Goal: Information Seeking & Learning: Understand process/instructions

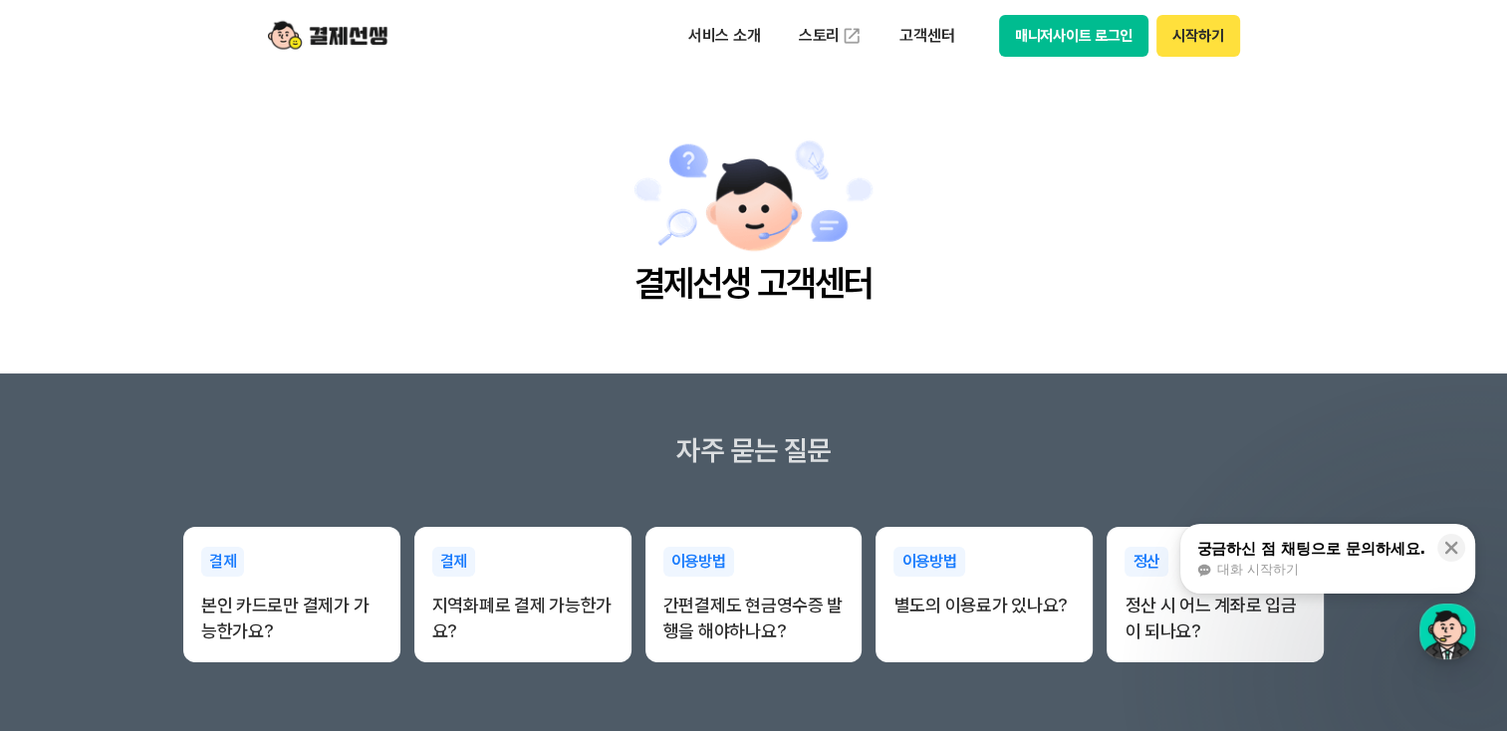
click at [972, 392] on section "자주 묻는 질문 결제 본인 카드로만 결제가 가능한가요? 결제 지역화폐로 결제 가능한가요? 이용방법 간편결제도 현금영수증 발행을 해야하나요? 이…" at bounding box center [753, 553] width 1507 height 359
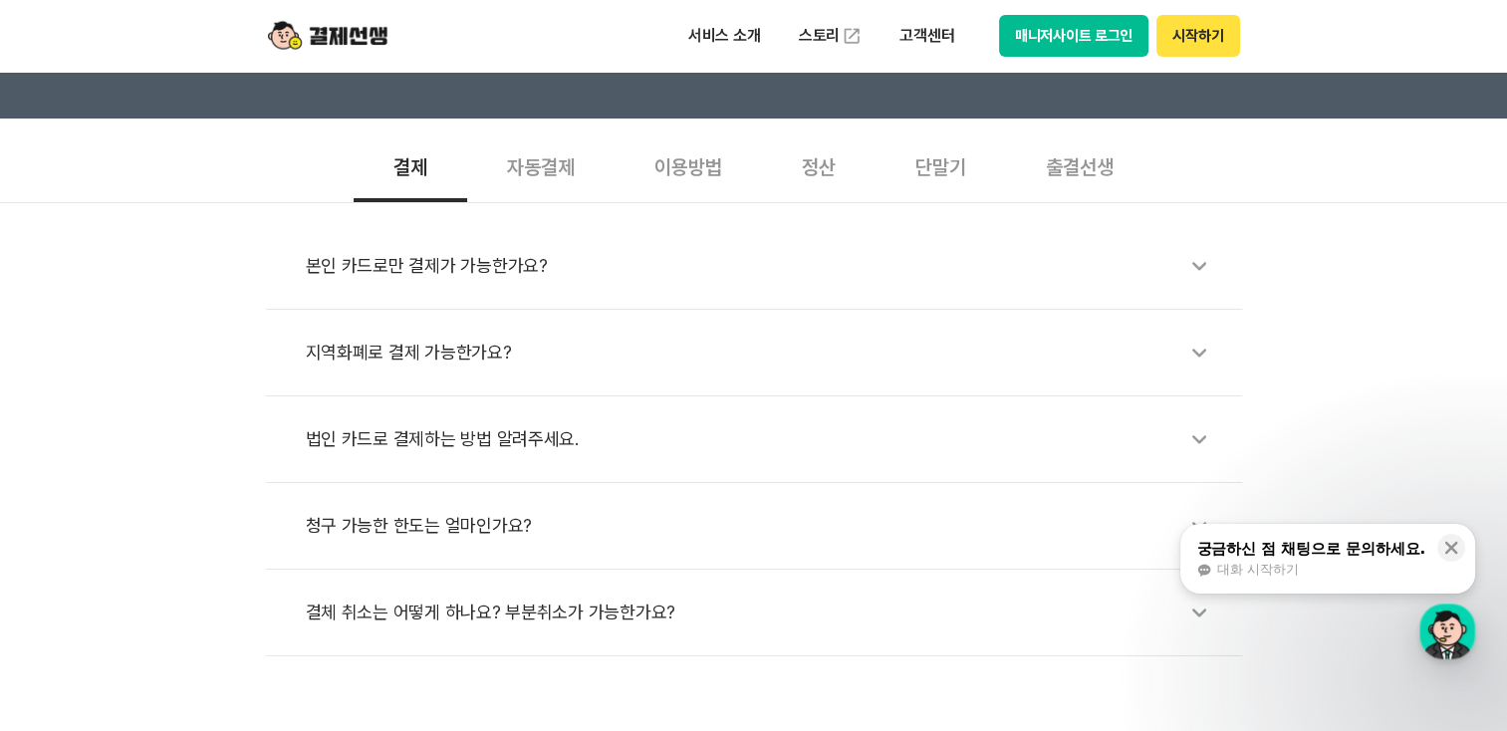
scroll to position [640, 0]
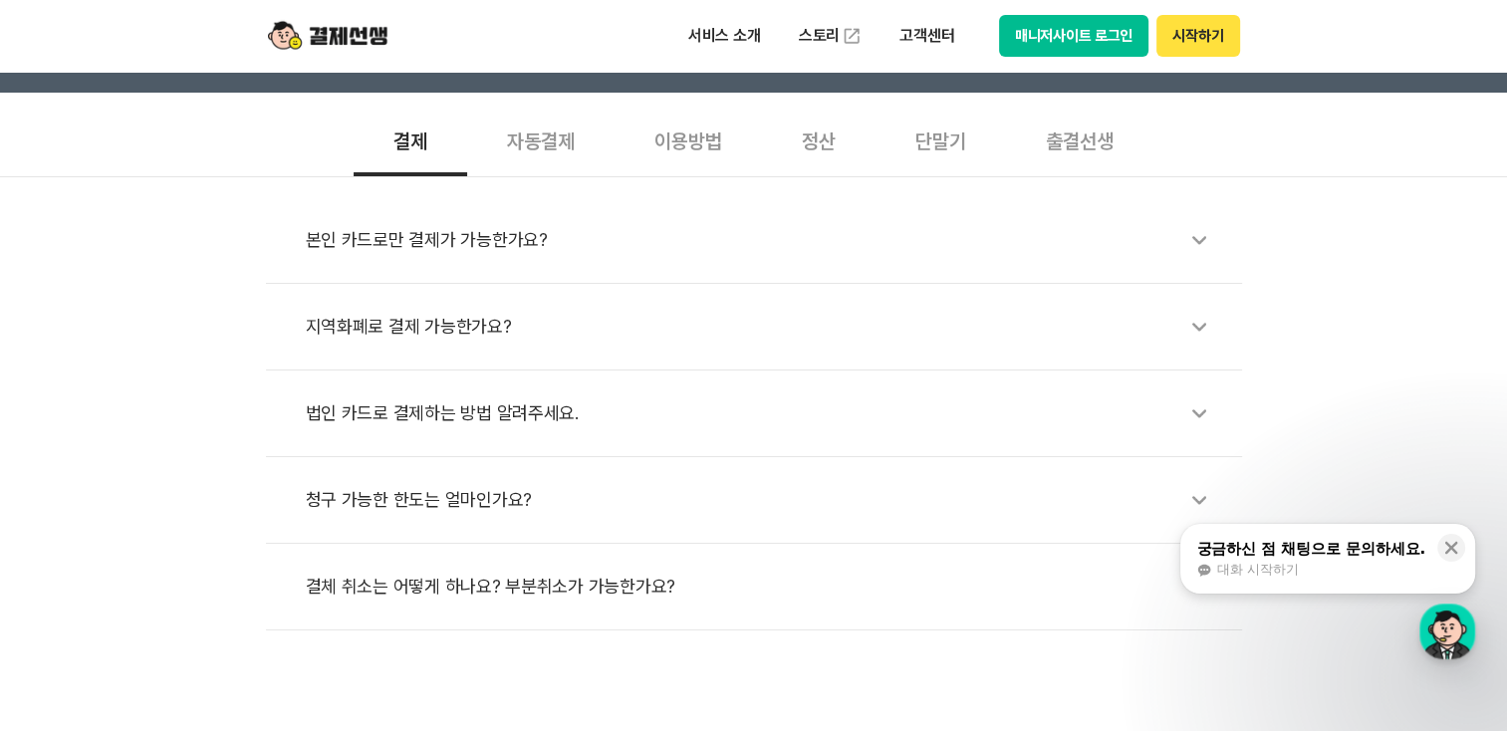
click at [901, 245] on div "본인 카드로만 결제가 가능한가요?" at bounding box center [764, 240] width 917 height 46
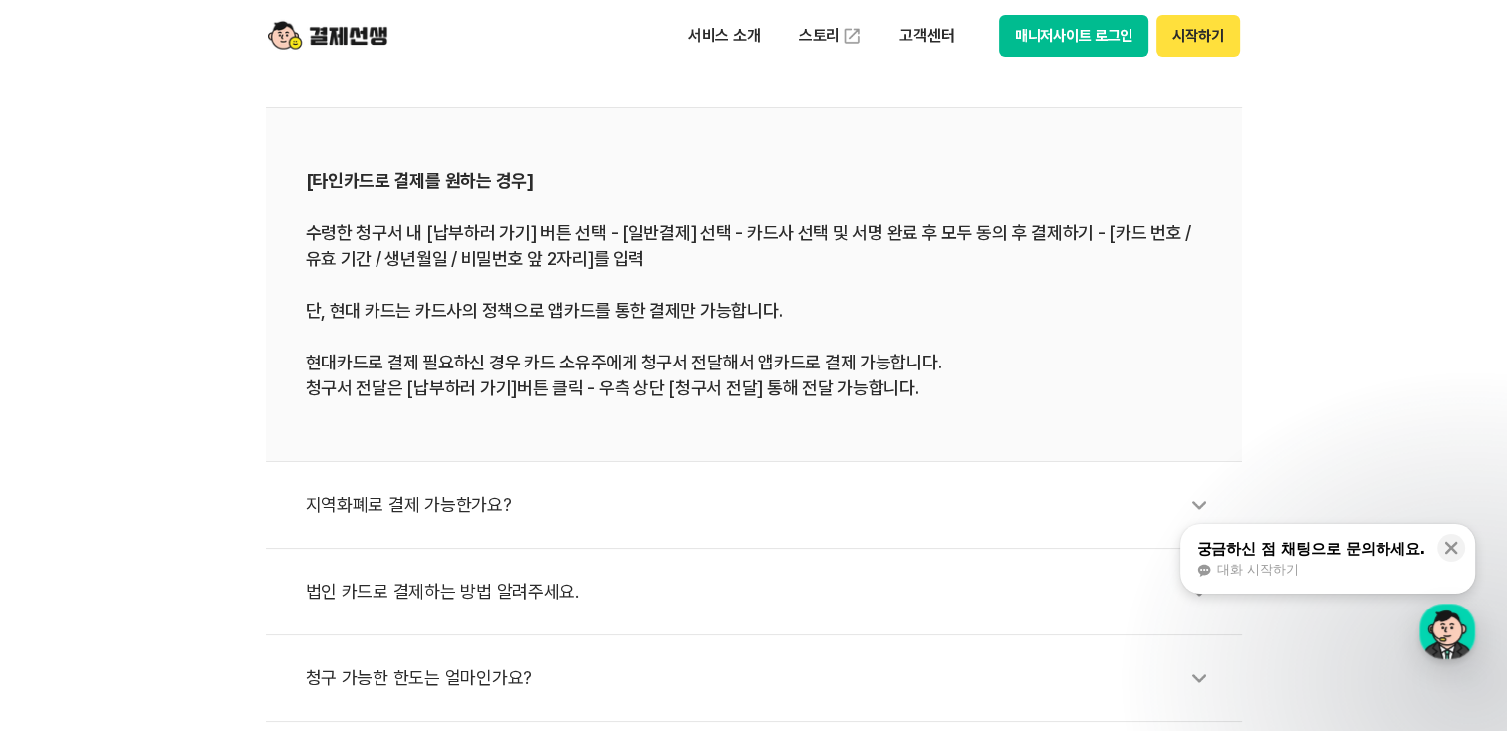
scroll to position [895, 0]
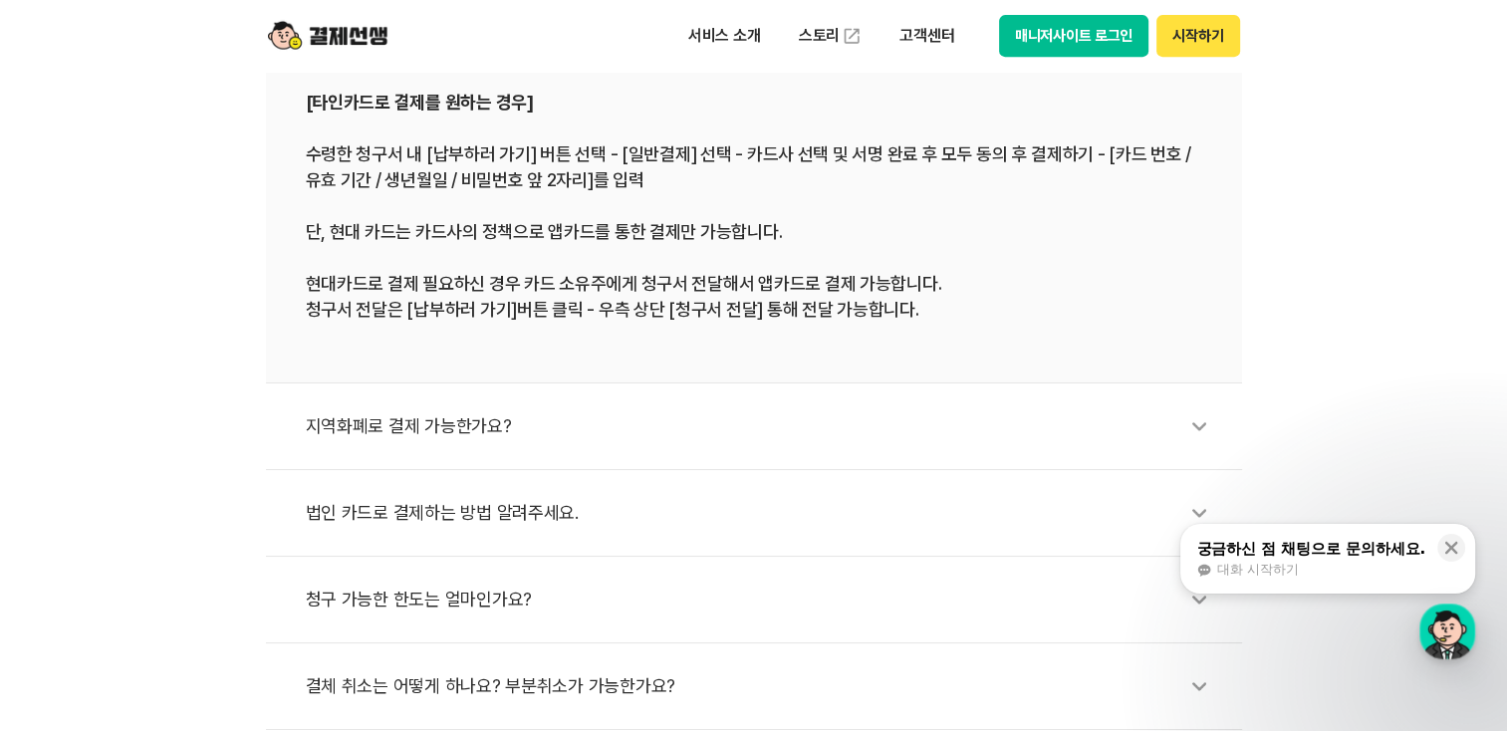
click at [728, 423] on div "지역화폐로 결제 가능한가요?" at bounding box center [764, 427] width 917 height 46
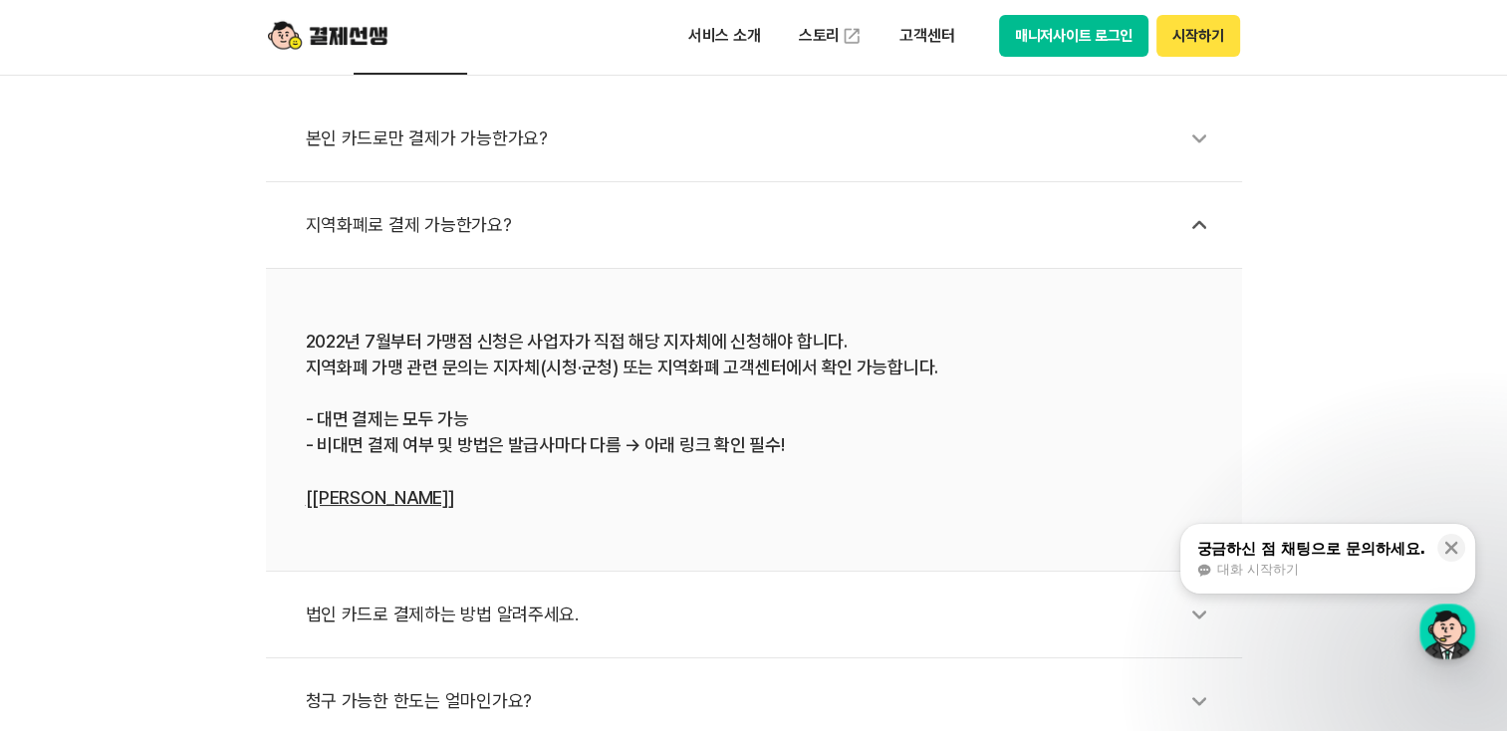
scroll to position [608, 0]
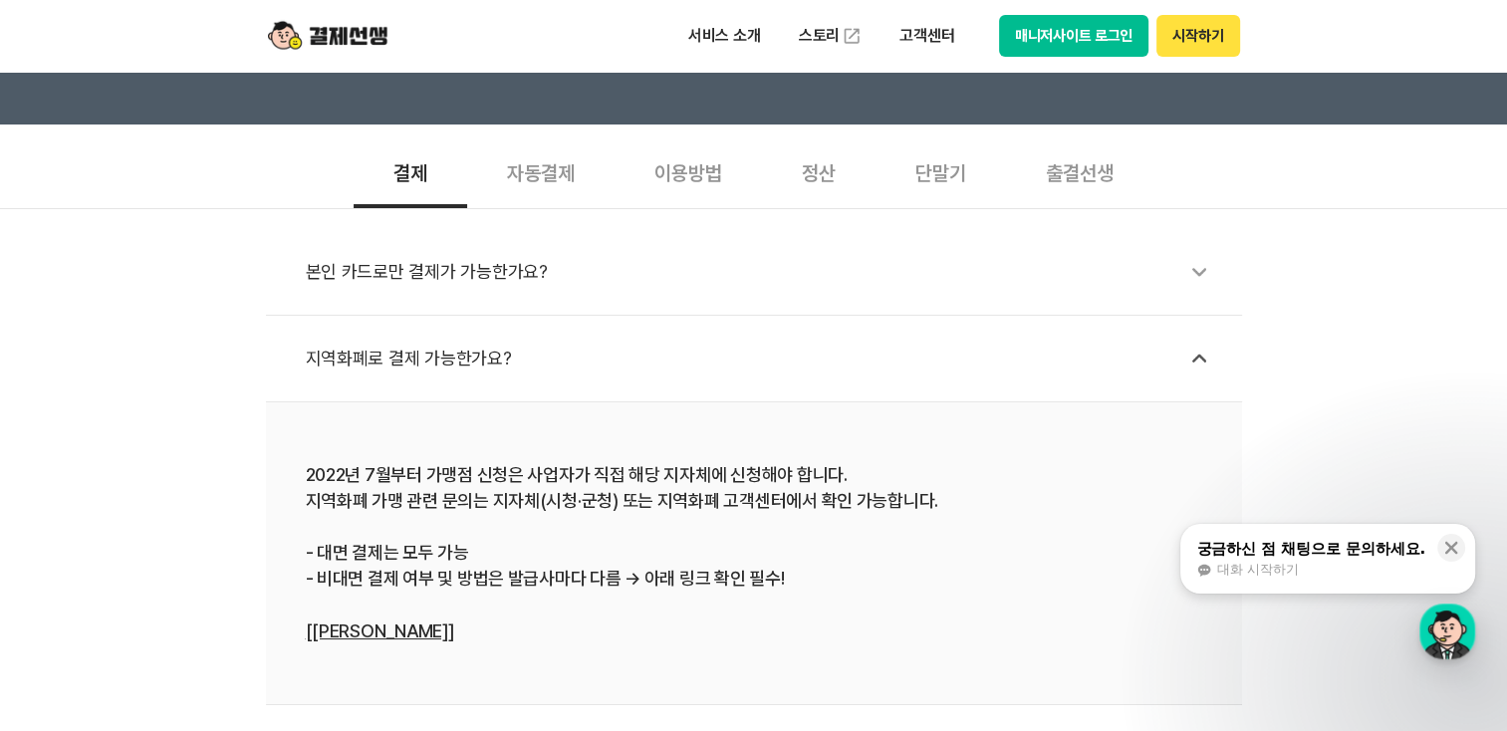
click at [558, 277] on div "본인 카드로만 결제가 가능한가요?" at bounding box center [764, 272] width 917 height 46
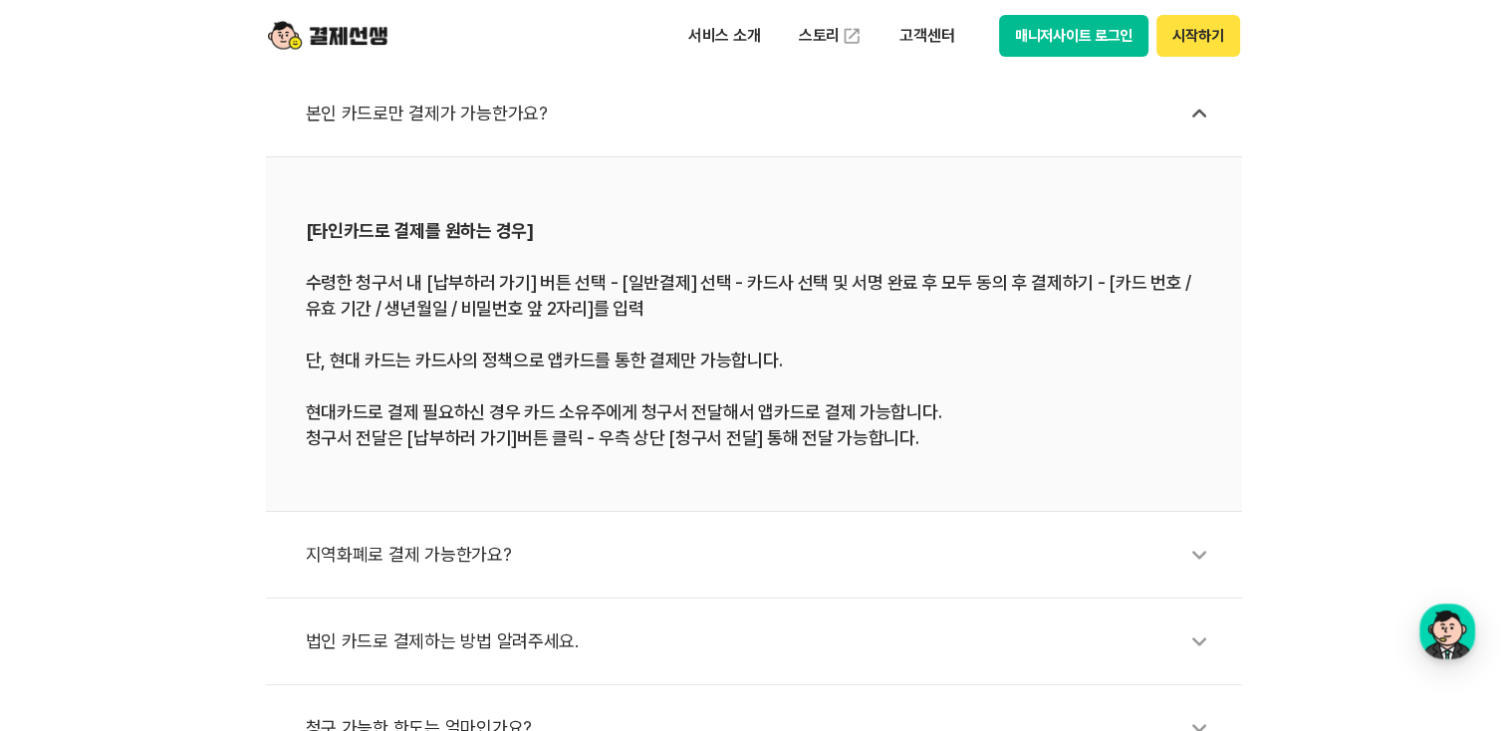
scroll to position [767, 0]
click at [1028, 576] on li "지역화폐로 결제 가능한가요?" at bounding box center [754, 554] width 976 height 87
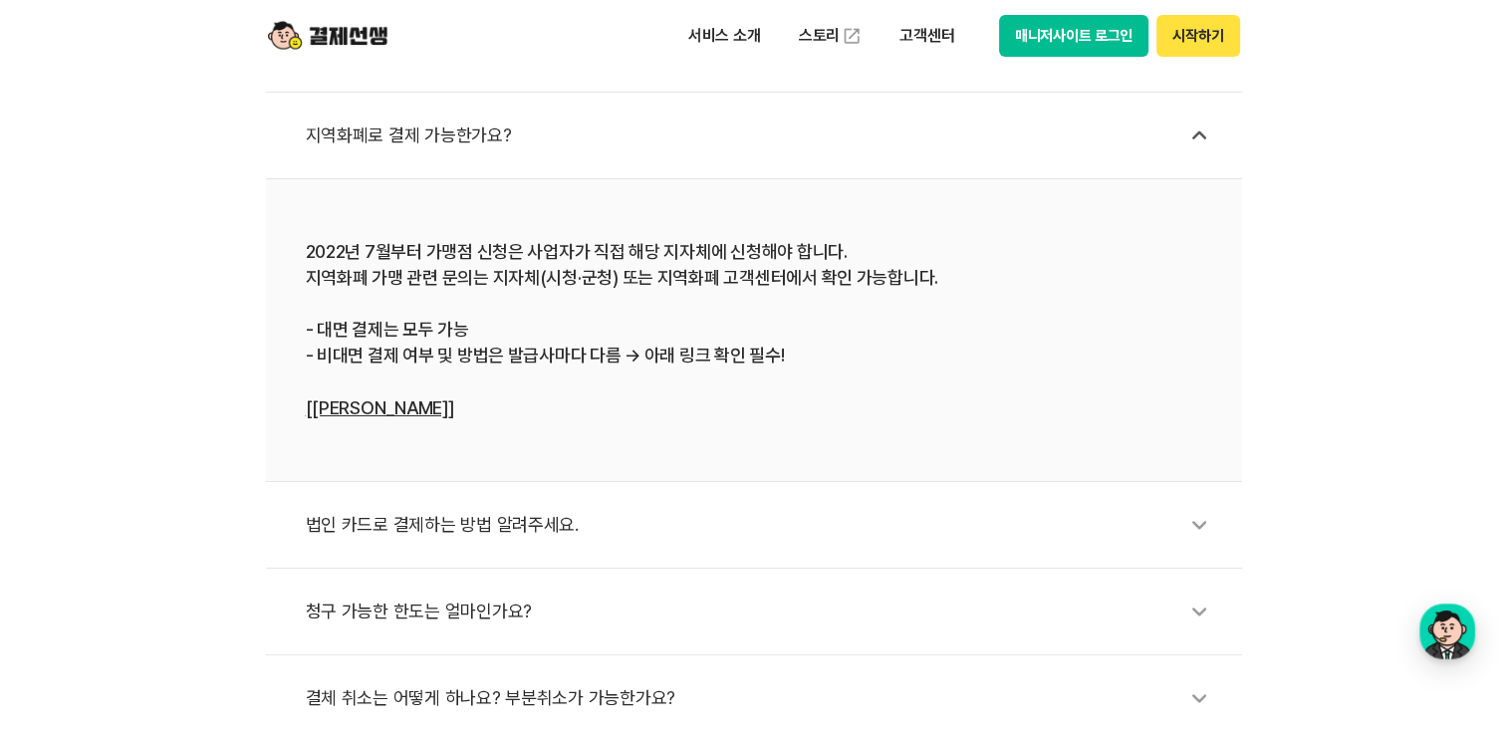
scroll to position [927, 0]
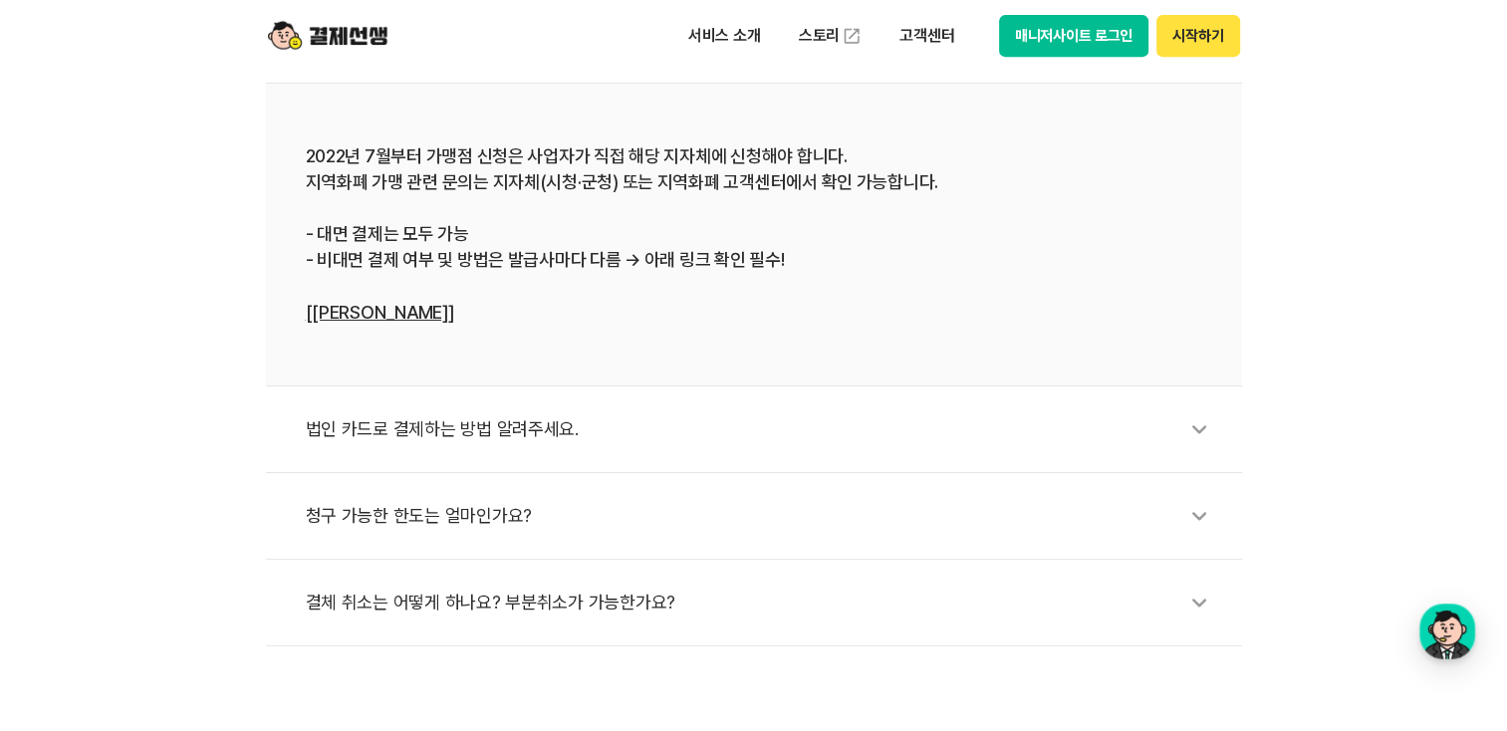
click at [734, 414] on div "법인 카드로 결제하는 방법 알려주세요." at bounding box center [764, 429] width 917 height 46
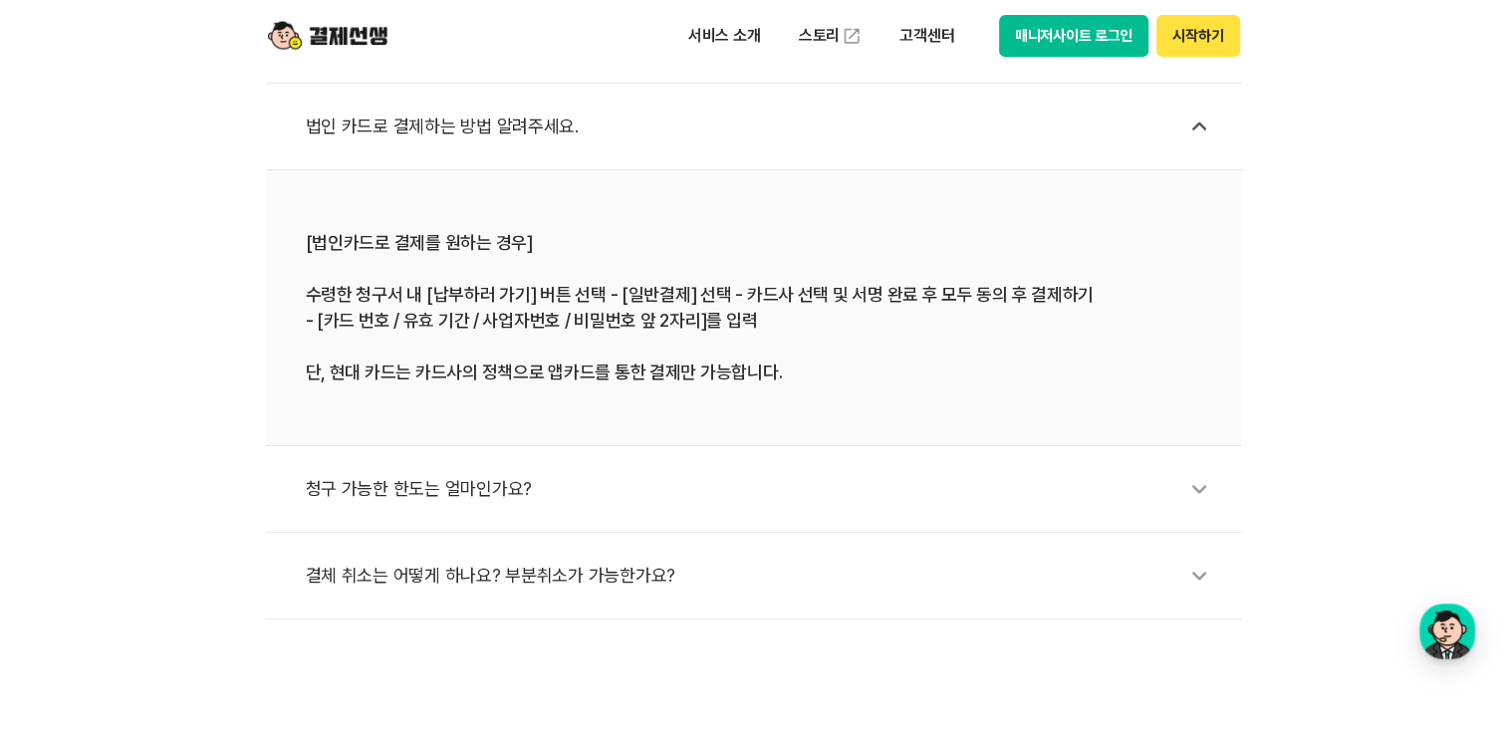
click at [849, 585] on div "결체 취소는 어떻게 하나요? 부분취소가 가능한가요?" at bounding box center [764, 576] width 917 height 46
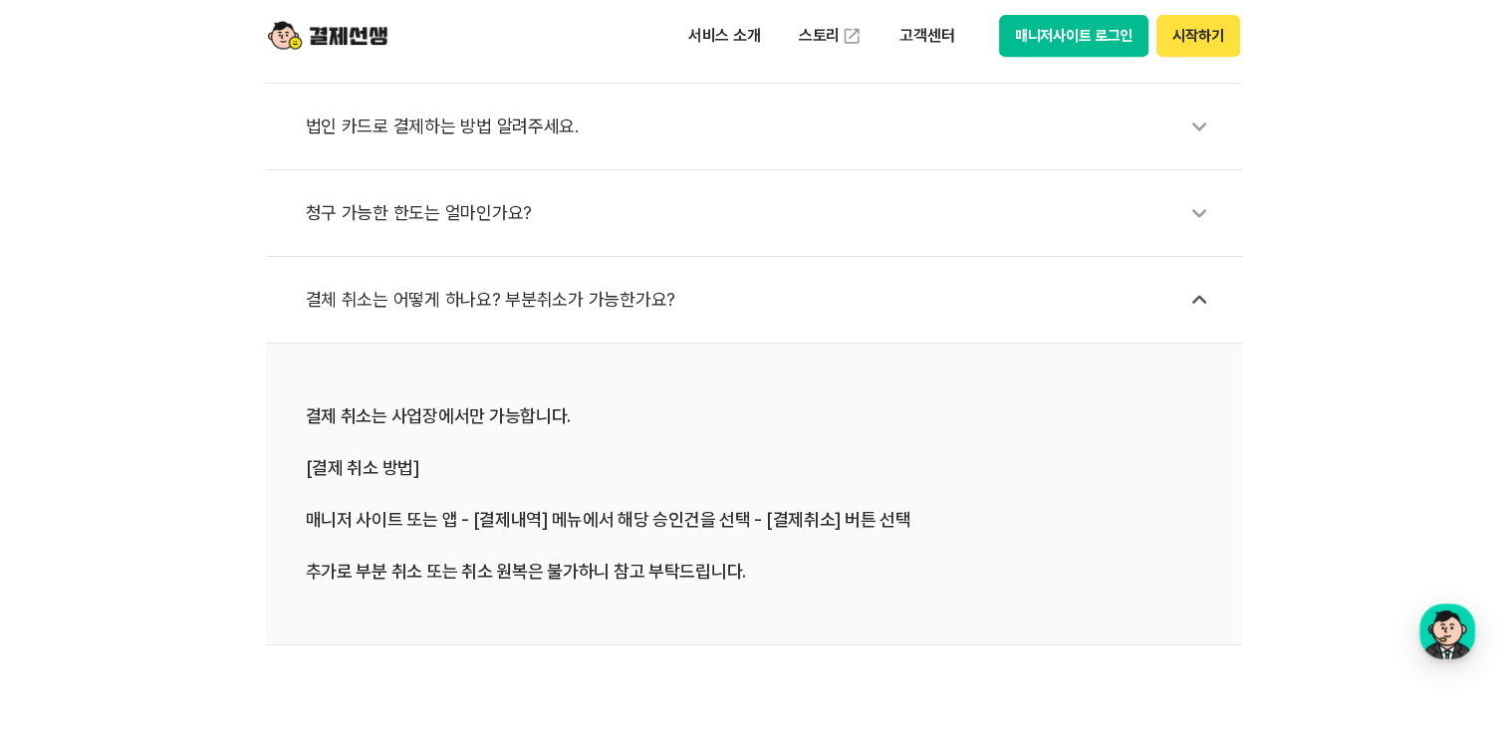
click at [586, 201] on div "청구 가능한 한도는 얼마인가요?" at bounding box center [764, 213] width 917 height 46
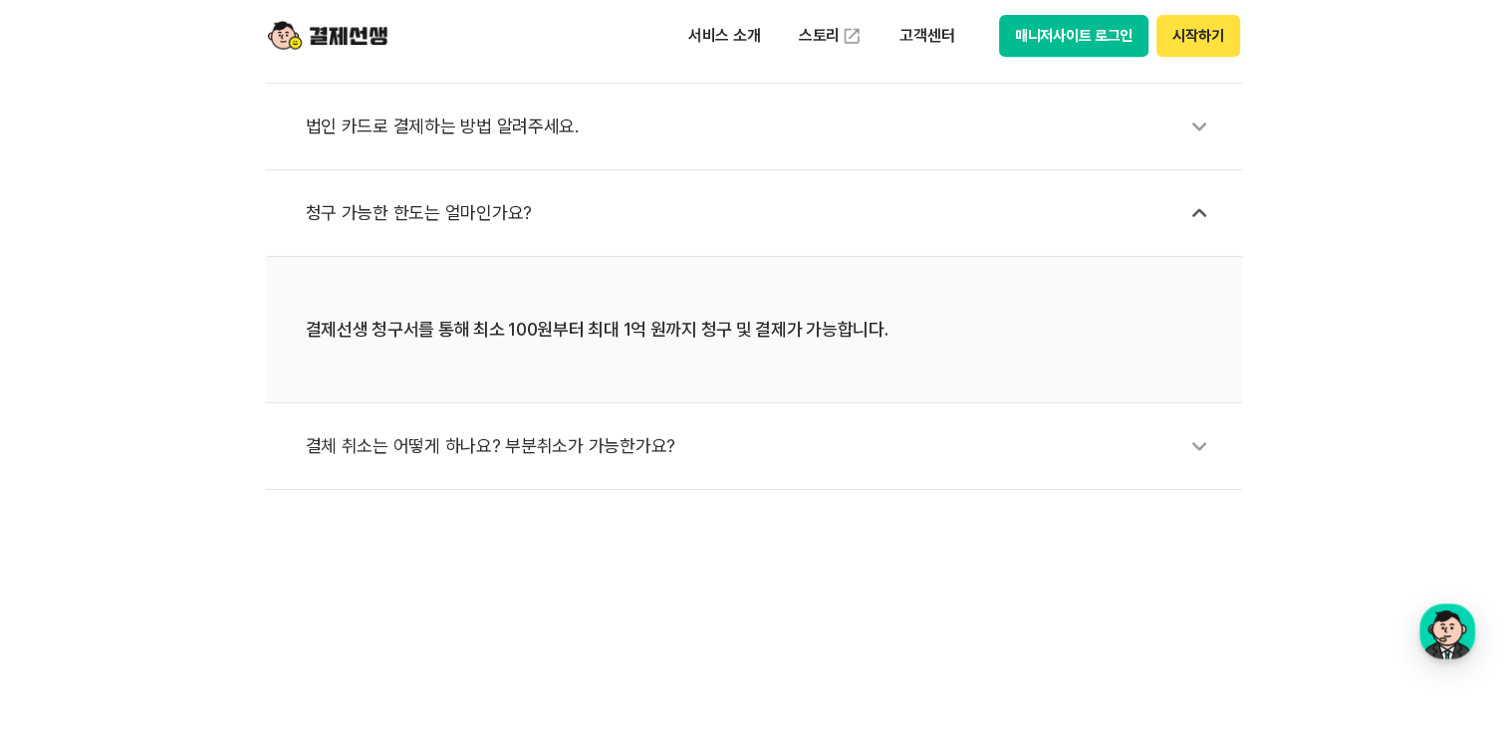
click at [1005, 443] on div "결체 취소는 어떻게 하나요? 부분취소가 가능한가요?" at bounding box center [764, 446] width 917 height 46
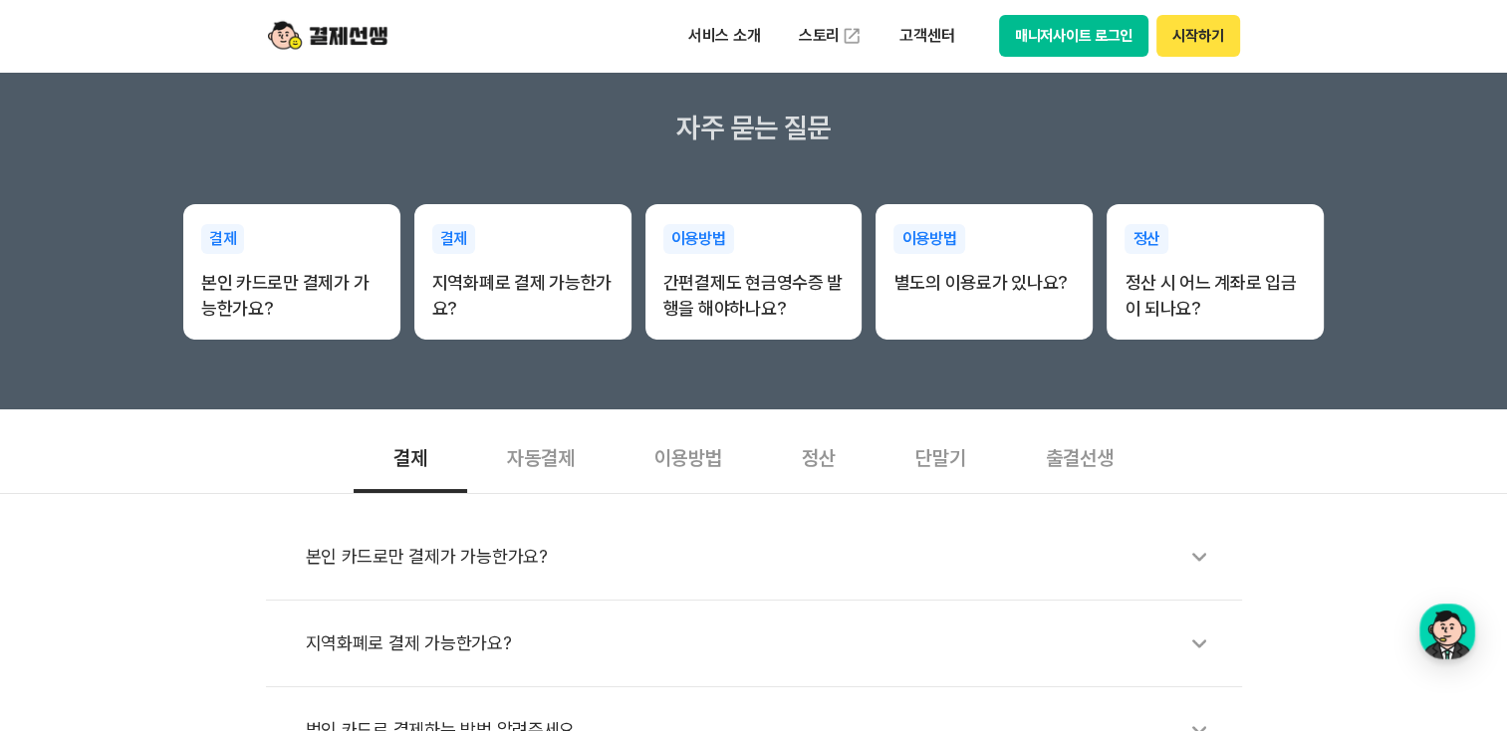
scroll to position [332, 0]
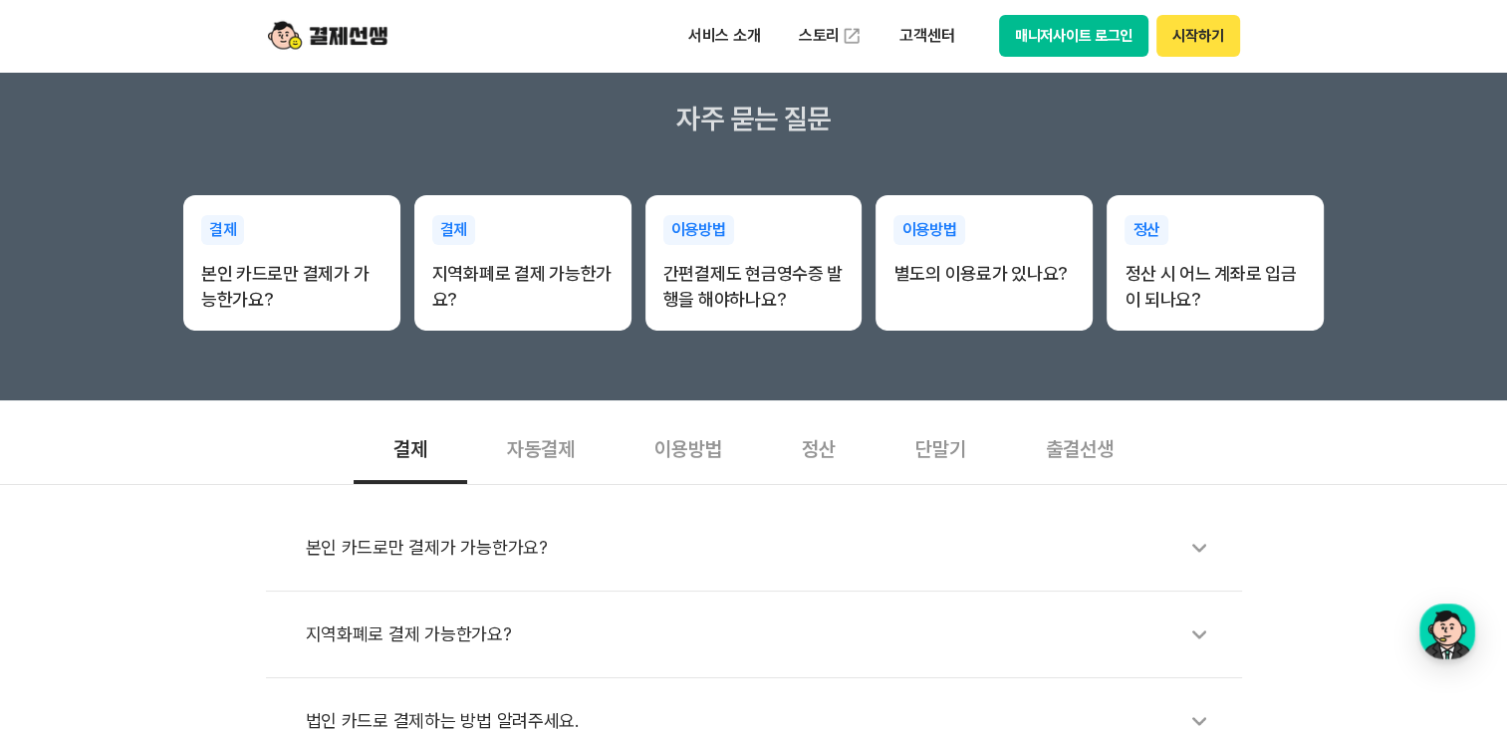
click at [561, 455] on div "자동결제" at bounding box center [540, 447] width 147 height 74
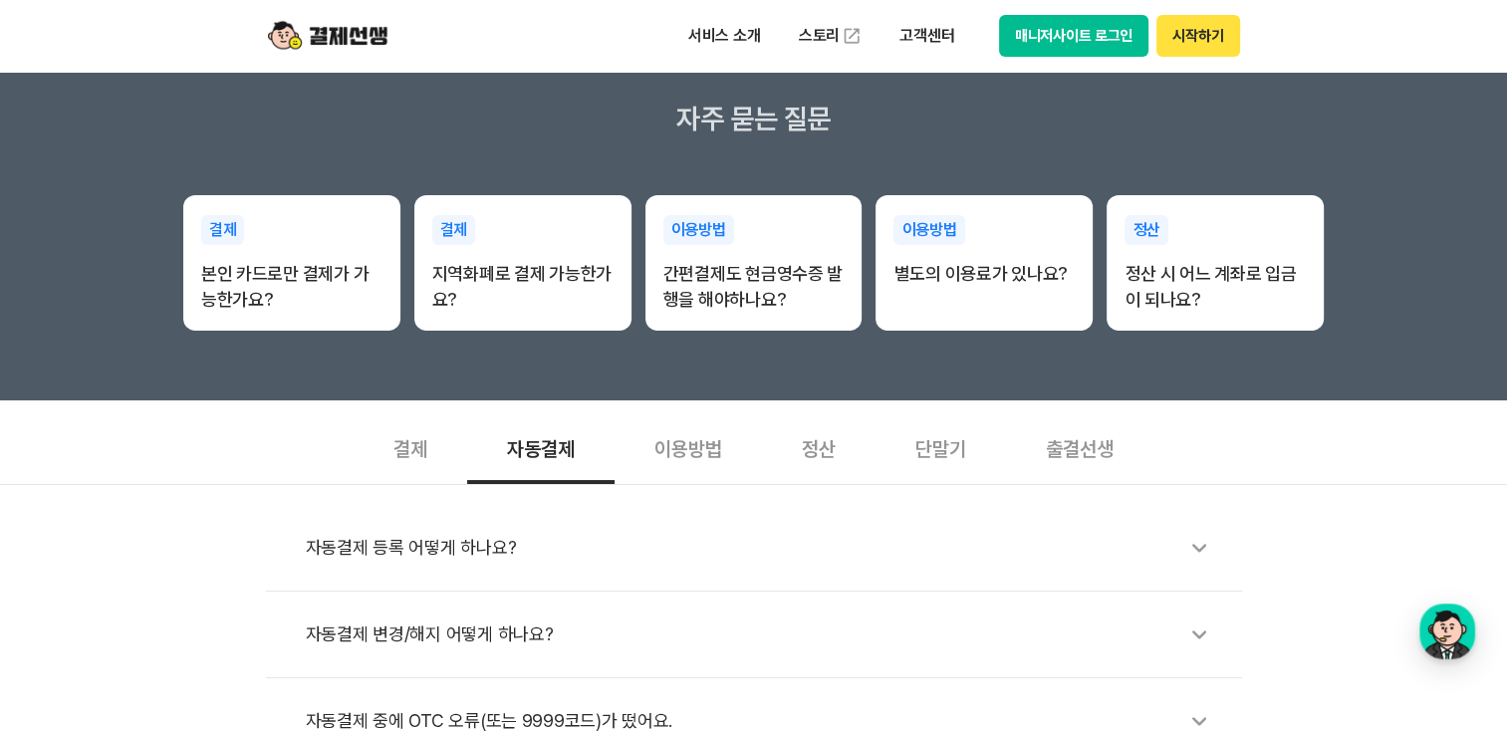
scroll to position [709, 0]
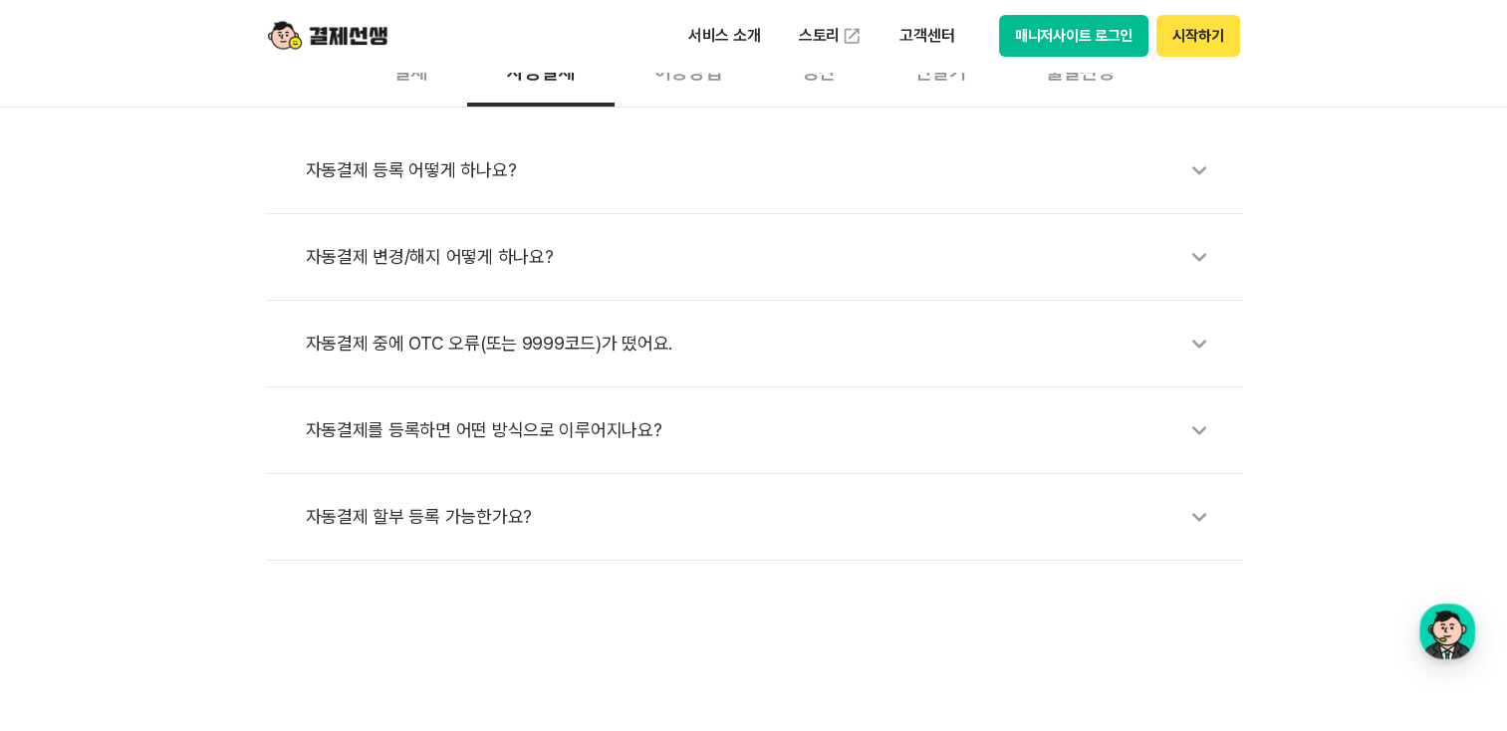
click at [977, 182] on div "자동결제 등록 어떻게 하나요?" at bounding box center [764, 170] width 917 height 46
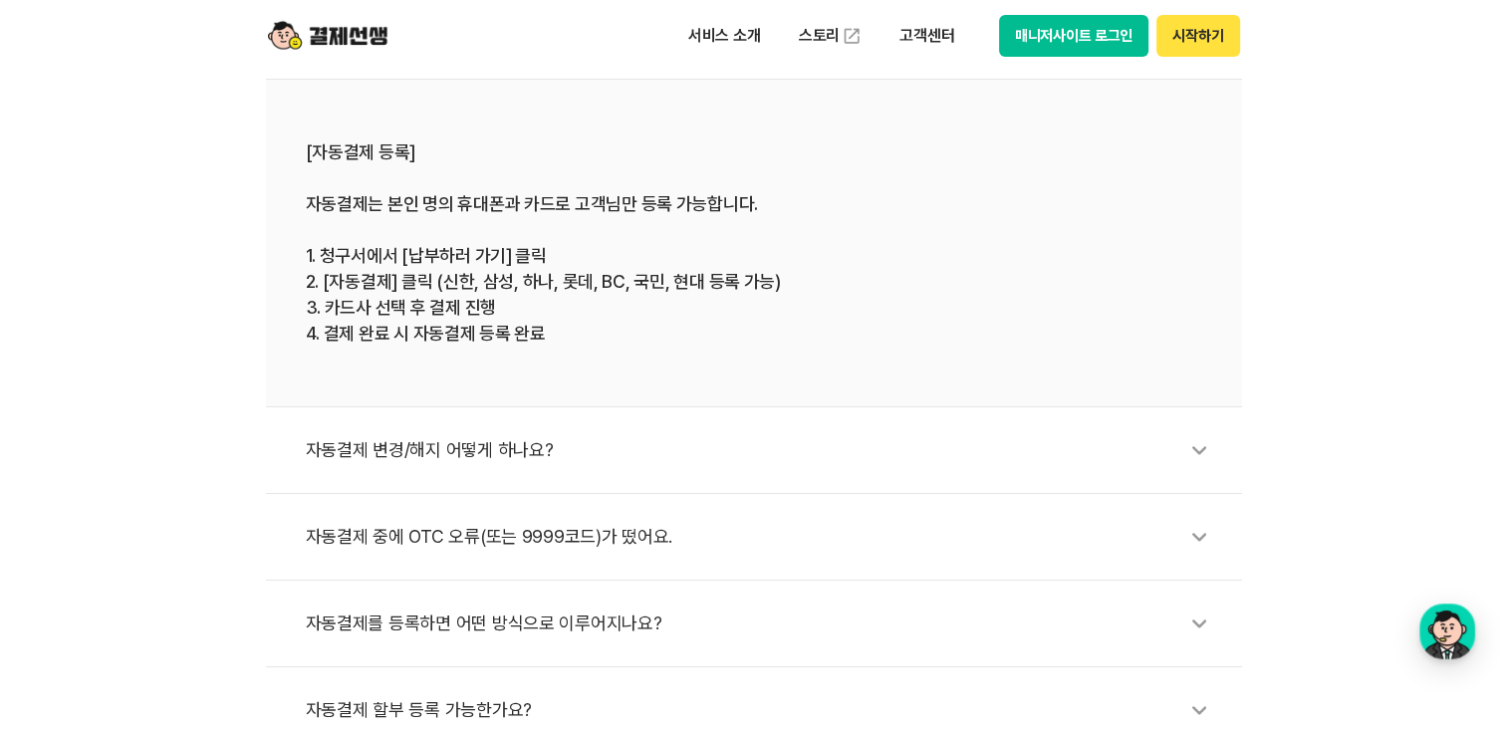
scroll to position [861, 0]
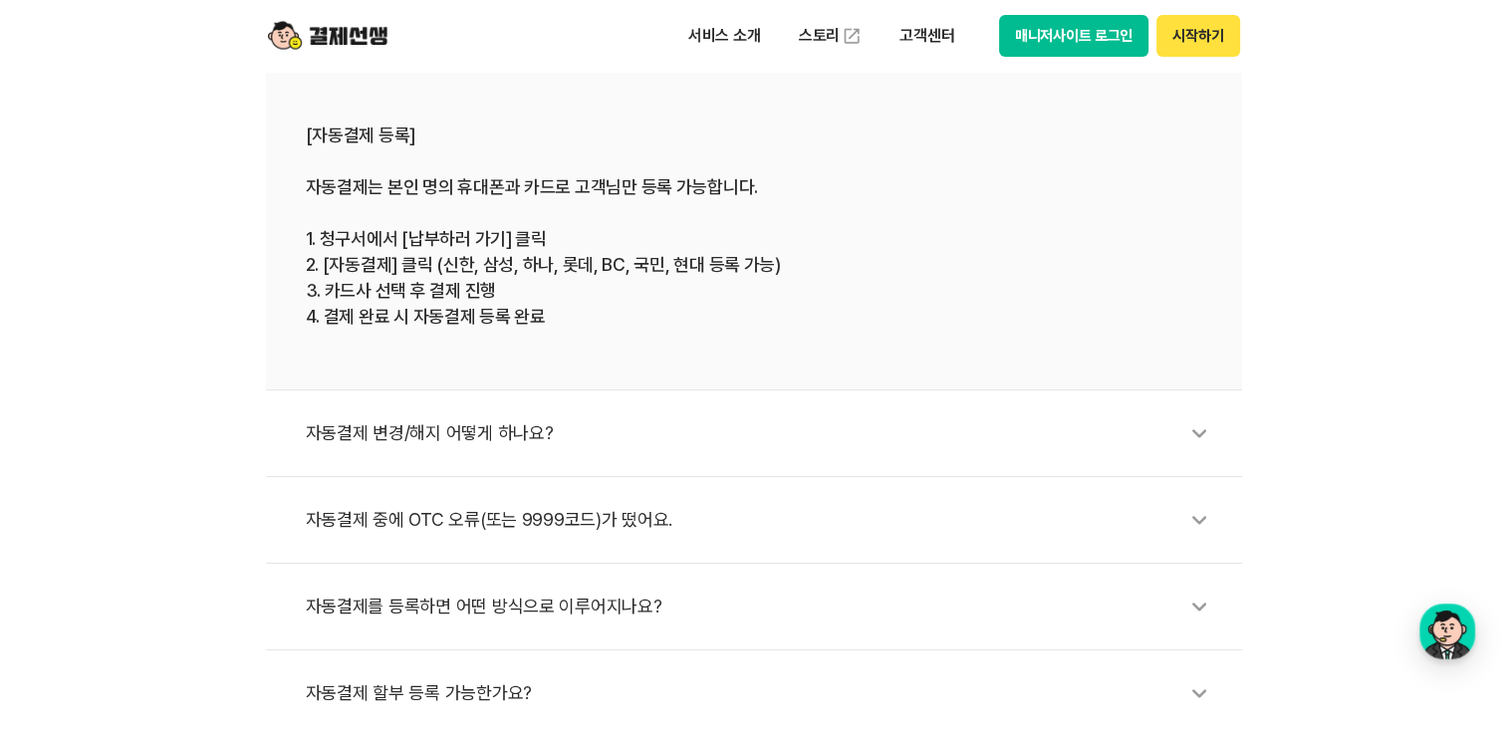
click at [729, 596] on div "자동결제를 등록하면 어떤 방식으로 이루어지나요?" at bounding box center [764, 607] width 917 height 46
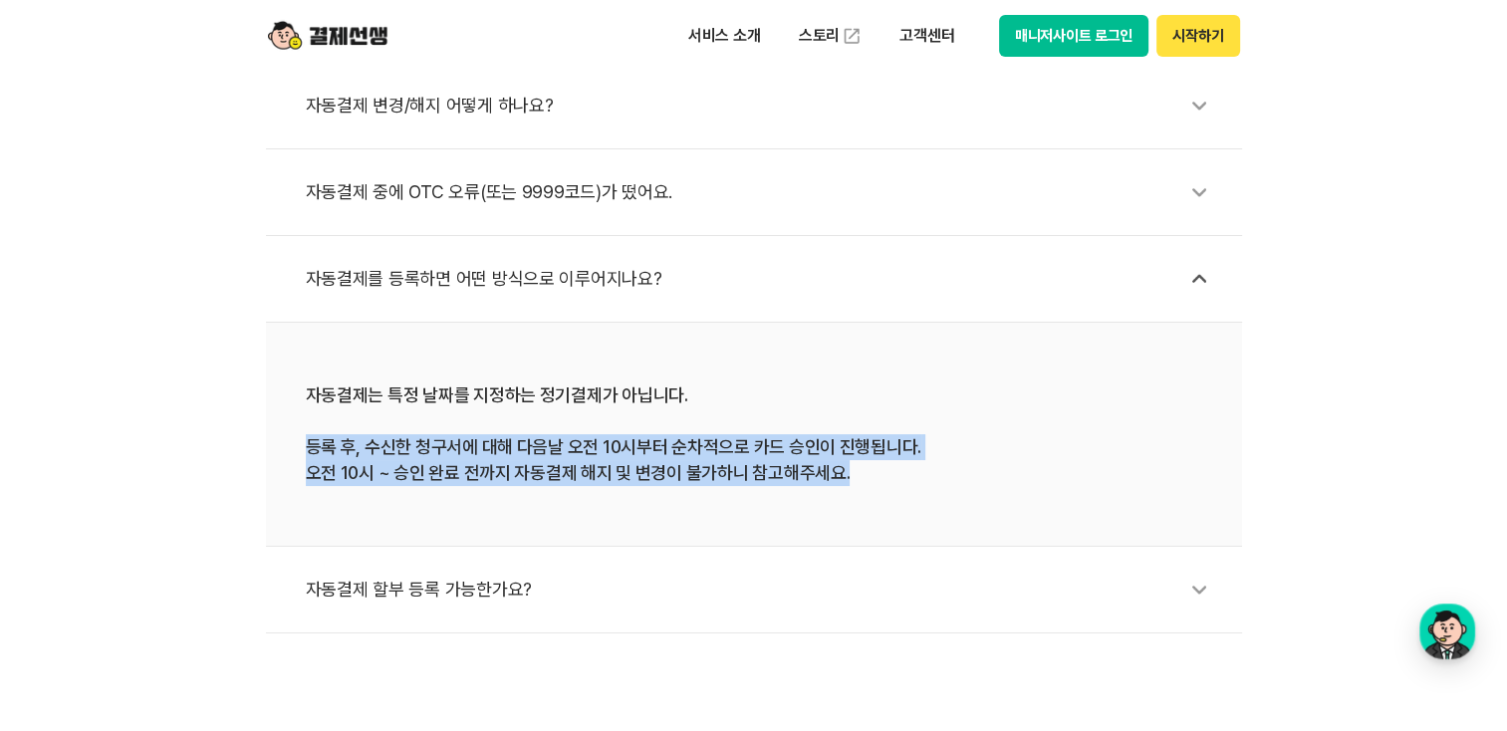
drag, startPoint x: 309, startPoint y: 444, endPoint x: 943, endPoint y: 473, distance: 634.3
click at [943, 473] on div "자동결제는 특정 날짜를 지정하는 정기결제가 아닙니다. 등록 후, 수신한 청구서에 대해 다음날 오전 10시부터 순차적으로 카드 승인이 진행됩니다…" at bounding box center [754, 435] width 897 height 104
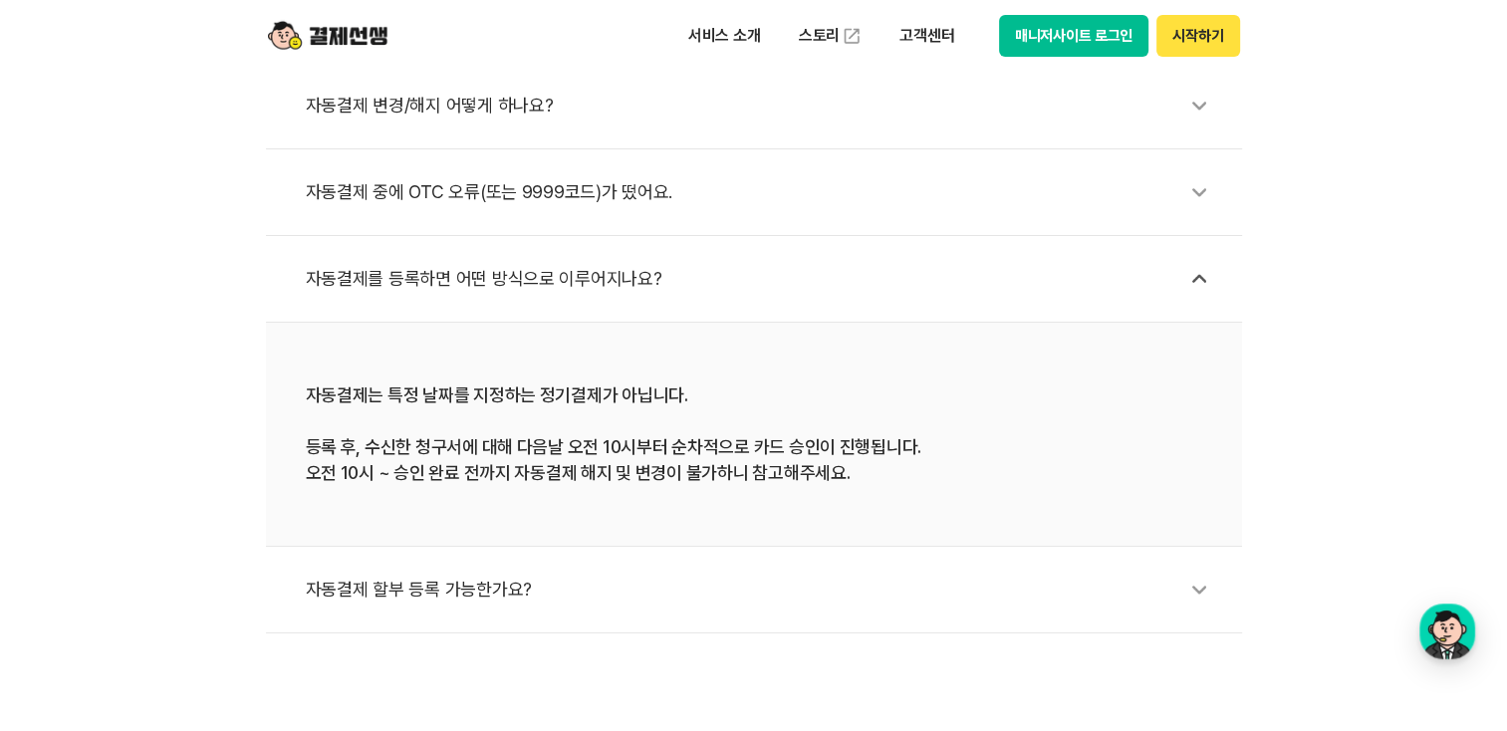
click at [654, 208] on div "자동결제 중에 OTC 오류(또는 9999코드)가 떴어요." at bounding box center [764, 192] width 917 height 46
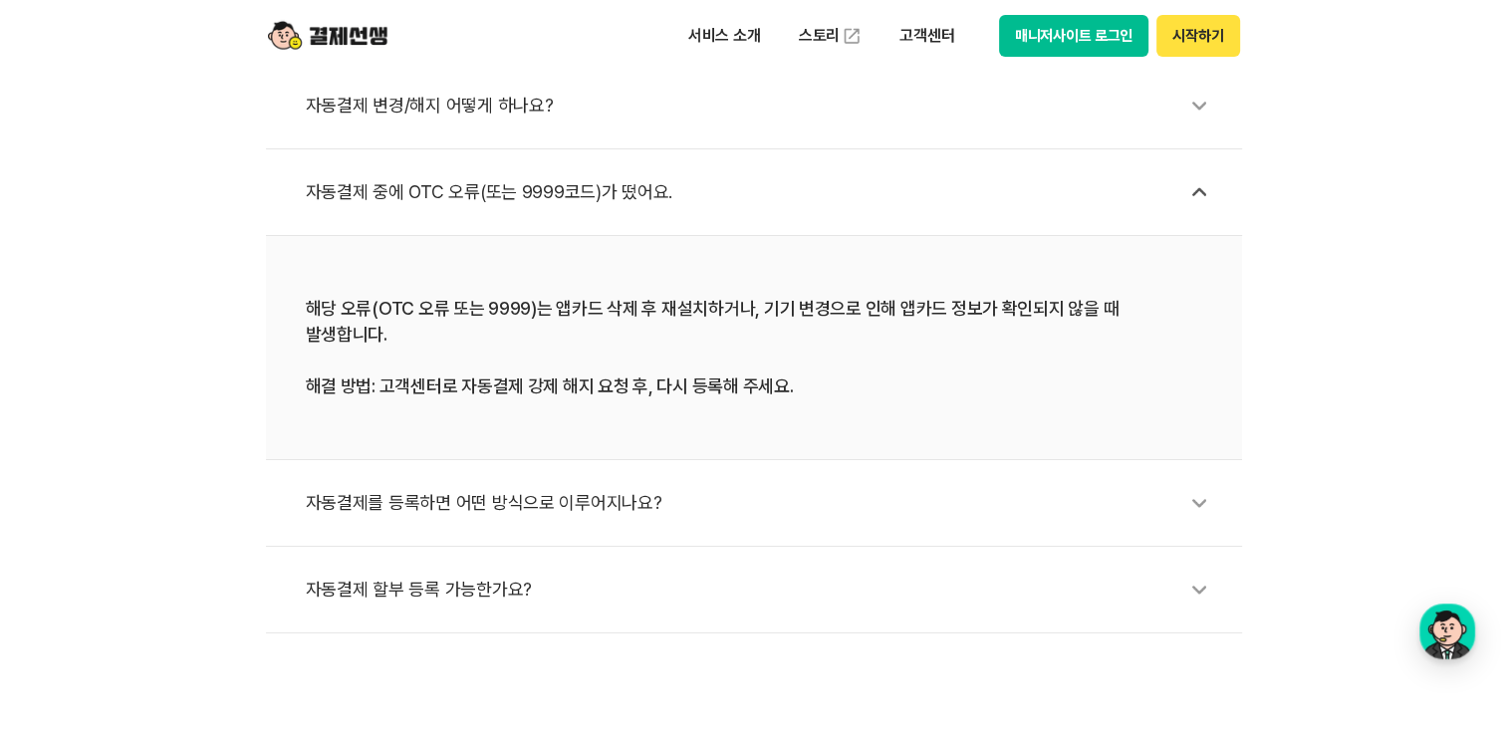
click at [585, 106] on div "자동결제 변경/해지 어떻게 하나요?" at bounding box center [764, 106] width 917 height 46
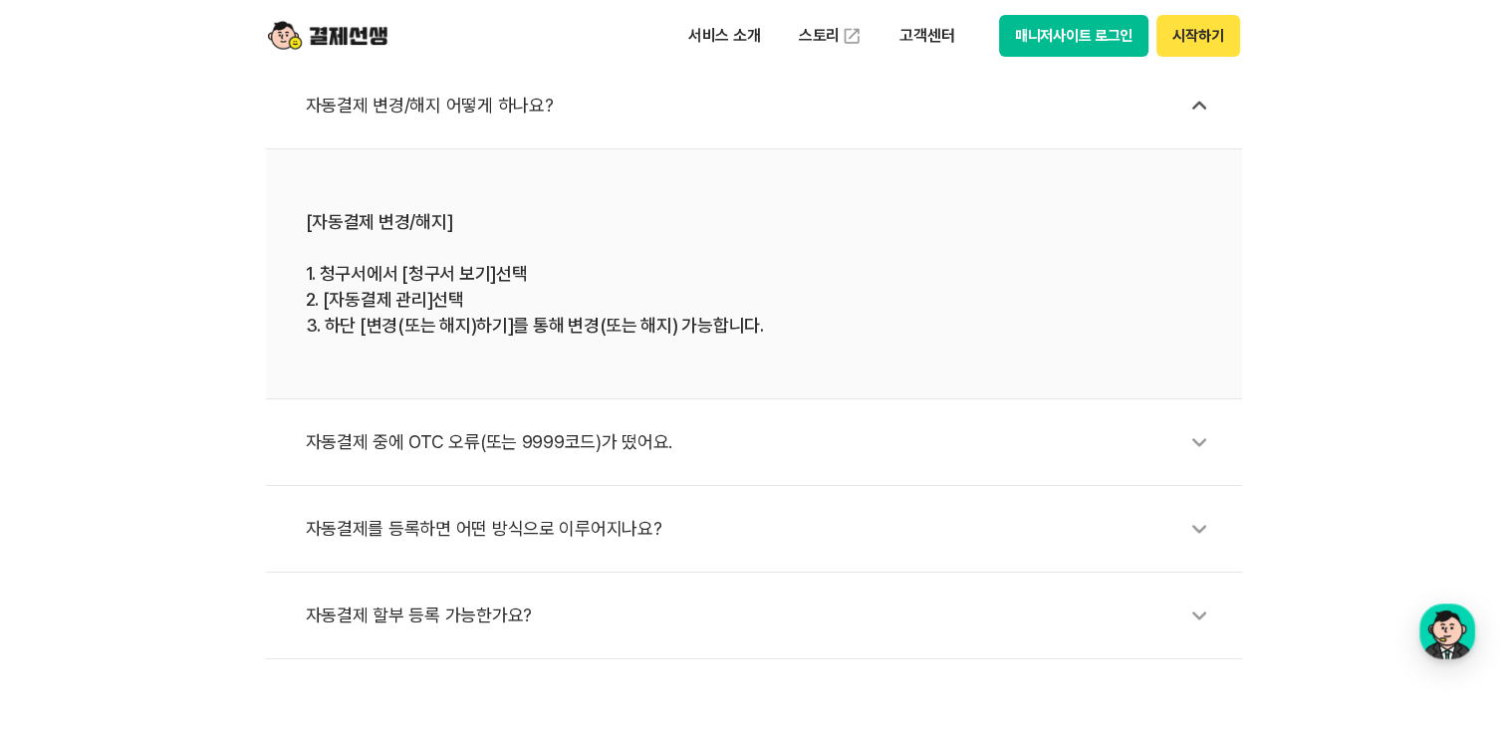
click at [645, 628] on div "자동결제 할부 등록 가능한가요?" at bounding box center [764, 616] width 917 height 46
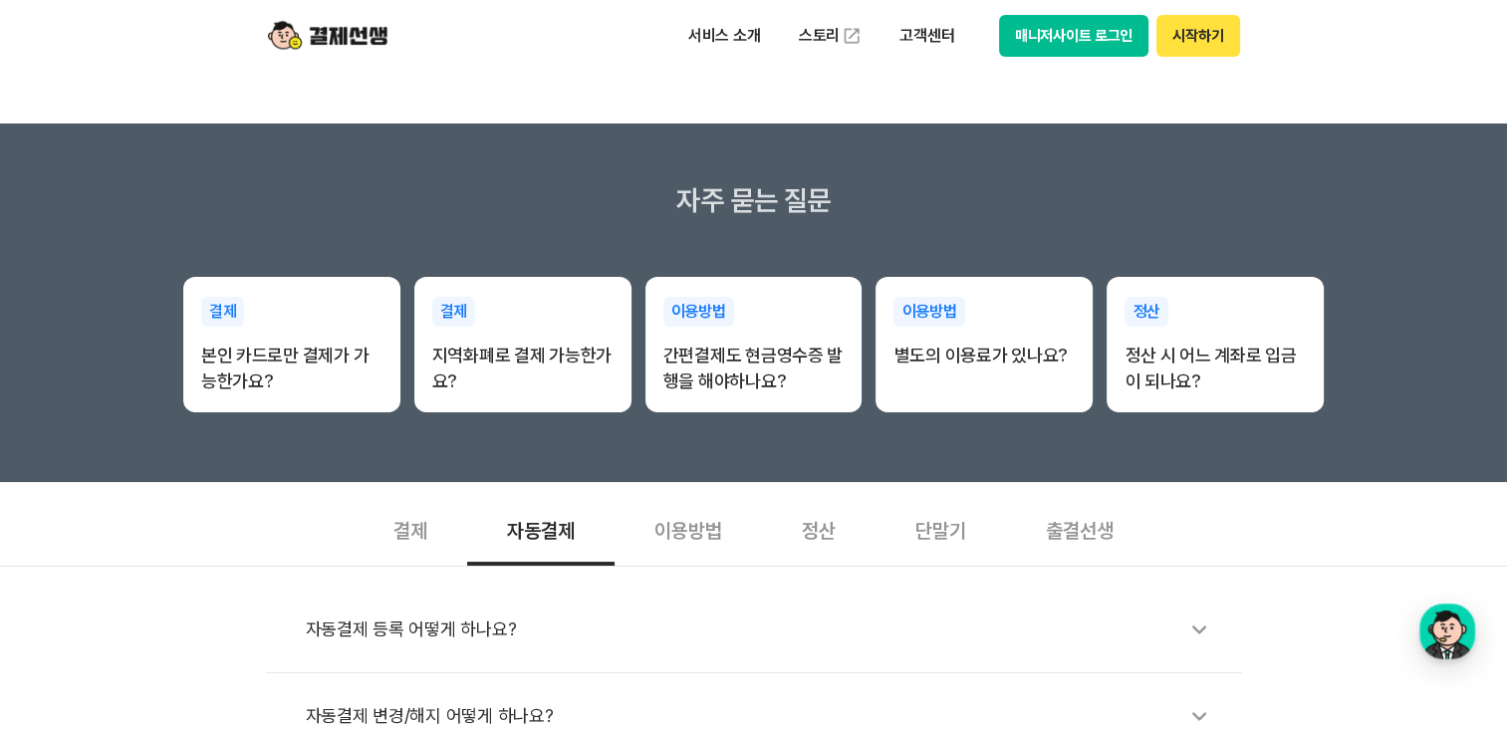
scroll to position [163, 0]
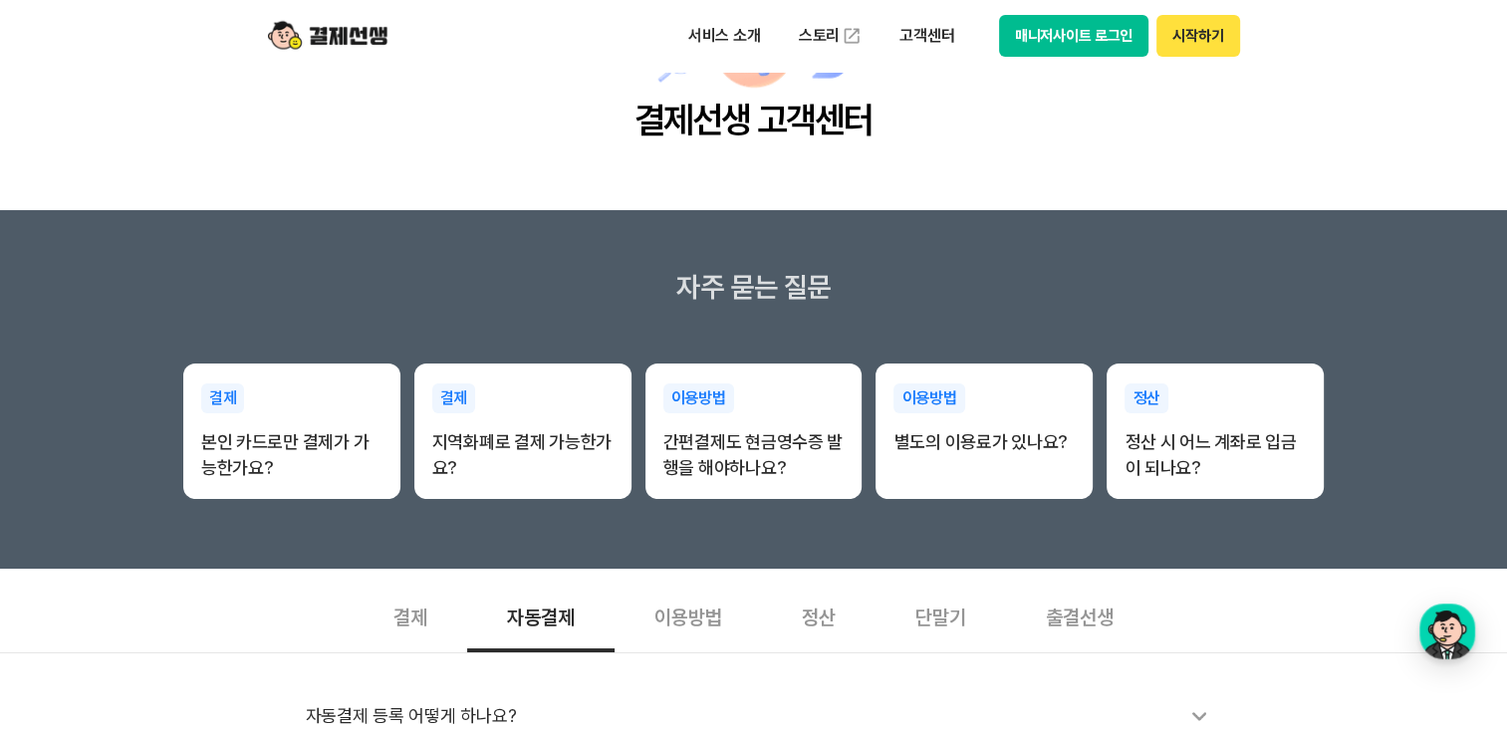
click at [694, 619] on div "이용방법" at bounding box center [688, 616] width 147 height 74
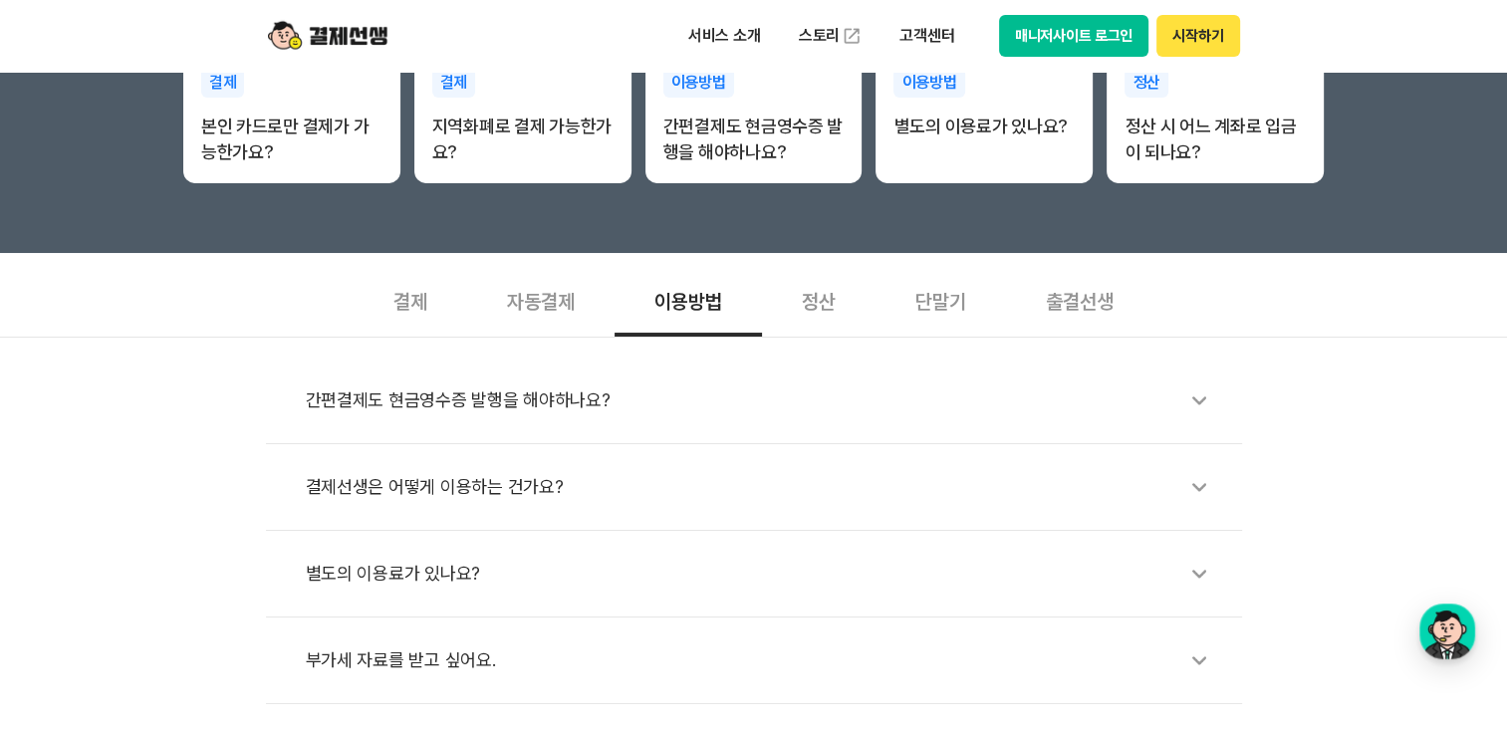
scroll to position [608, 0]
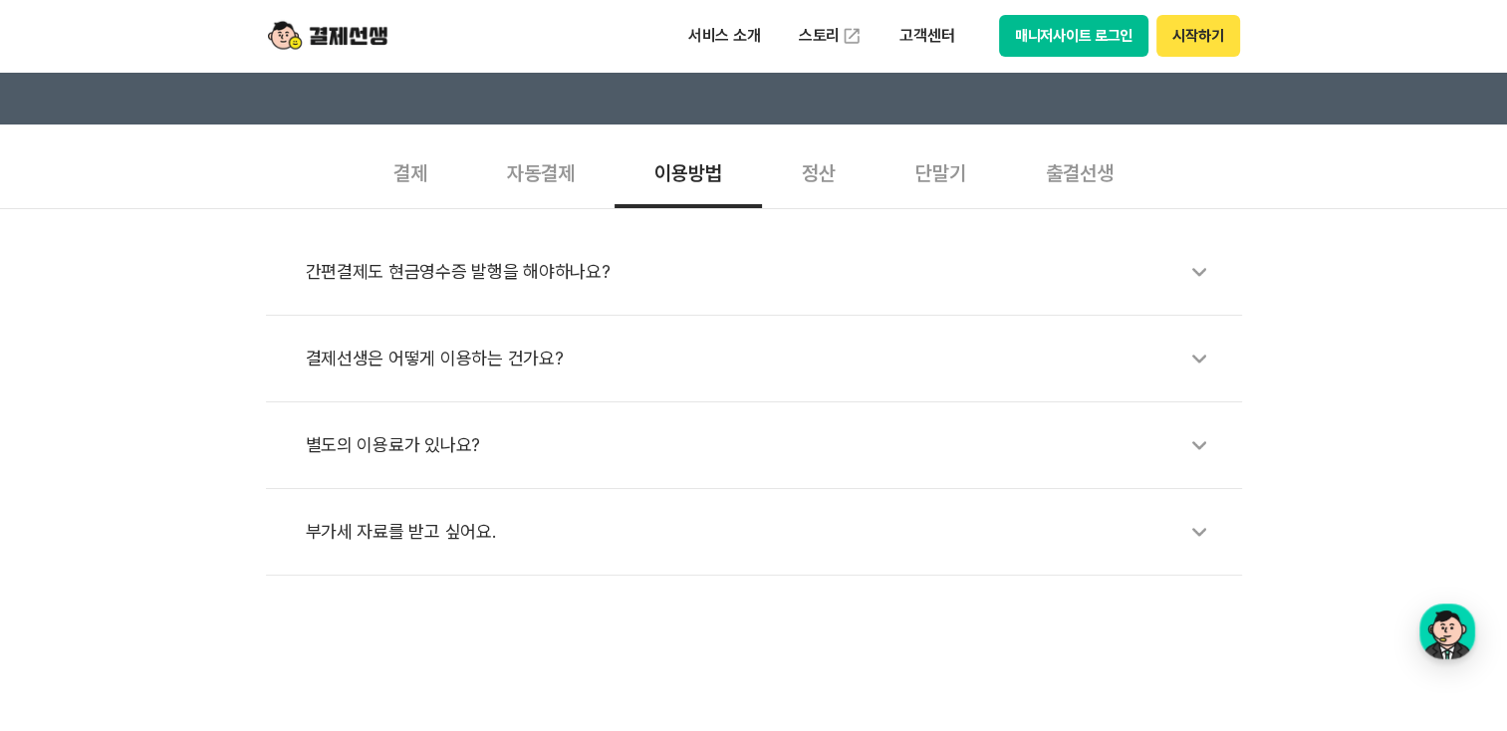
click at [772, 558] on li "부가세 자료를 받고 싶어요." at bounding box center [754, 532] width 976 height 87
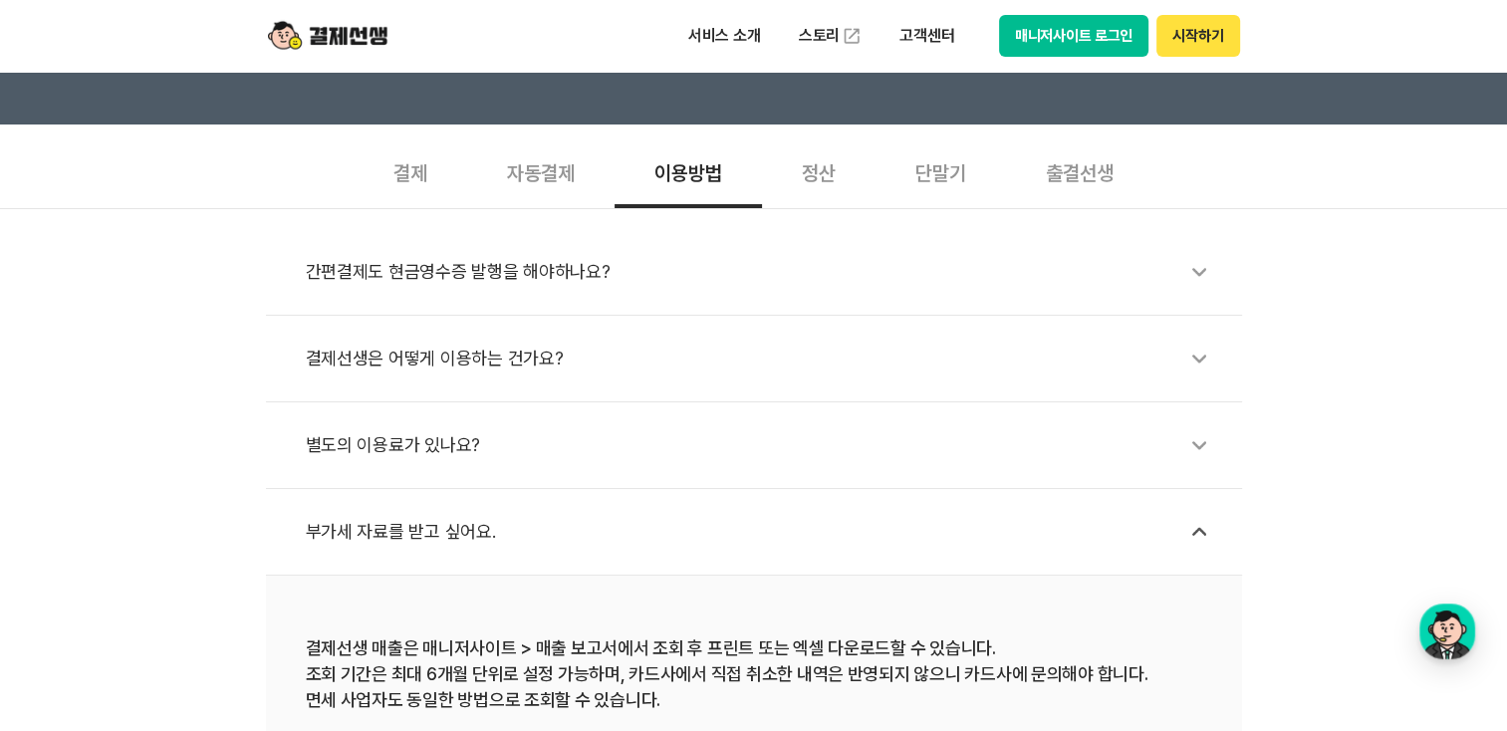
click at [717, 442] on div "별도의 이용료가 있나요?" at bounding box center [764, 445] width 917 height 46
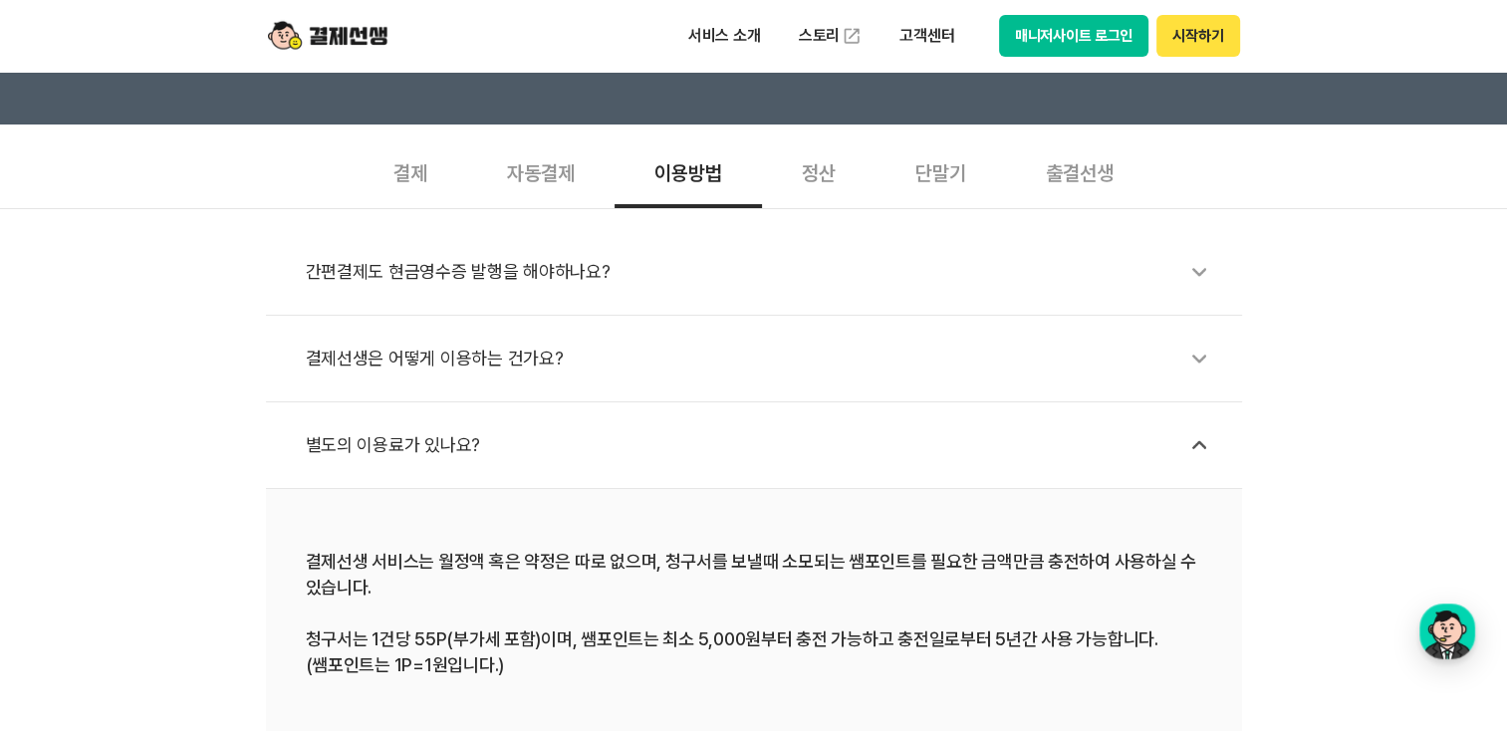
click at [715, 341] on div "결제선생은 어떻게 이용하는 건가요?" at bounding box center [764, 359] width 917 height 46
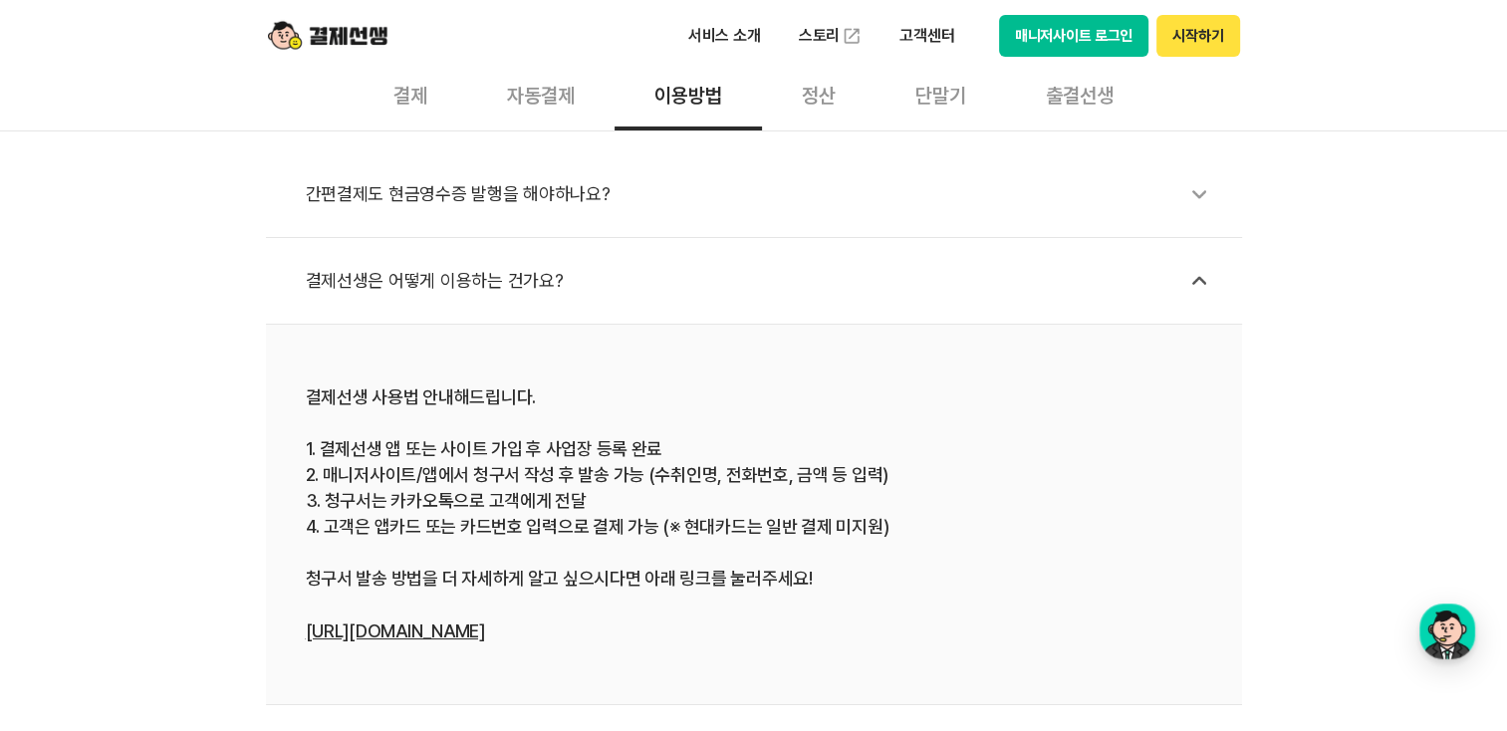
scroll to position [697, 0]
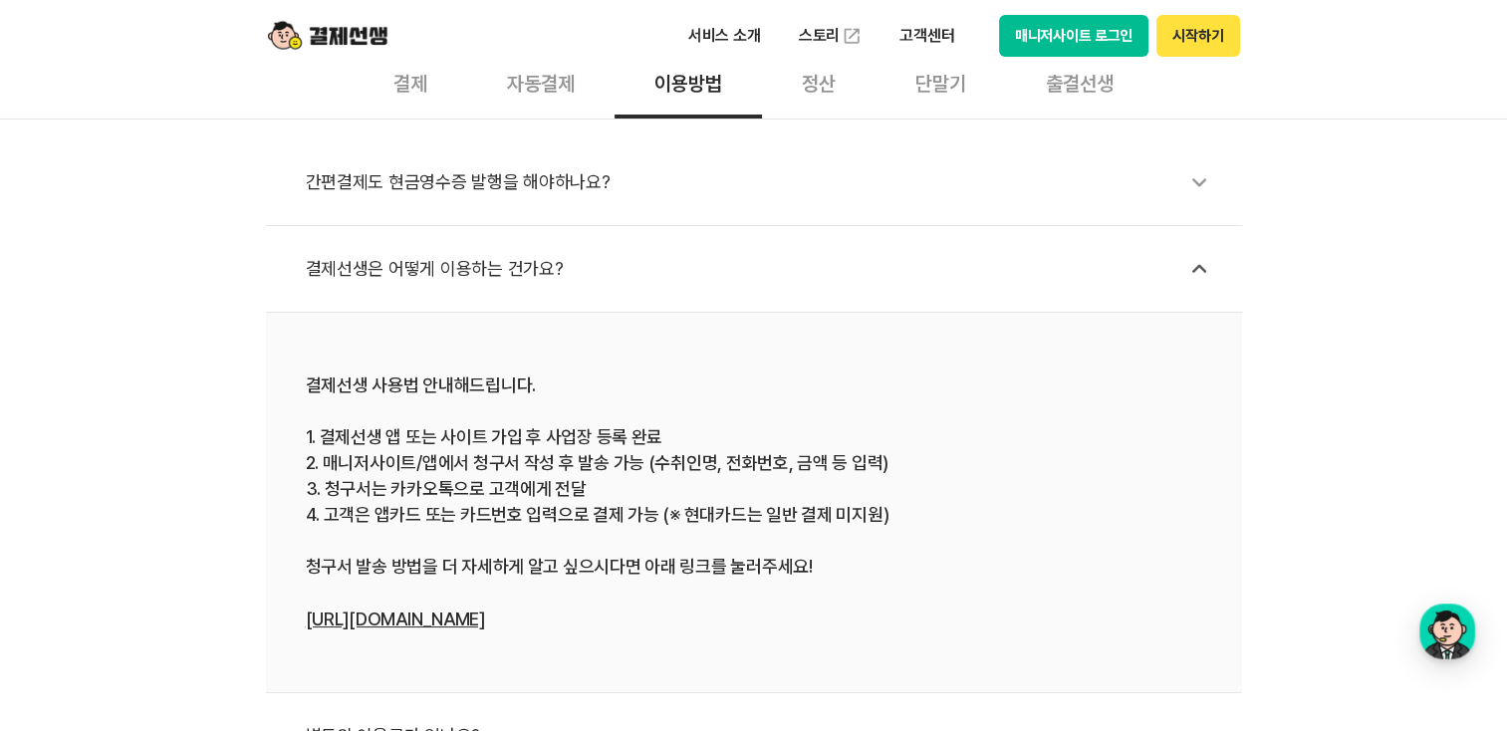
click at [1095, 191] on div "간편결제도 현금영수증 발행을 해야하나요?" at bounding box center [764, 182] width 917 height 46
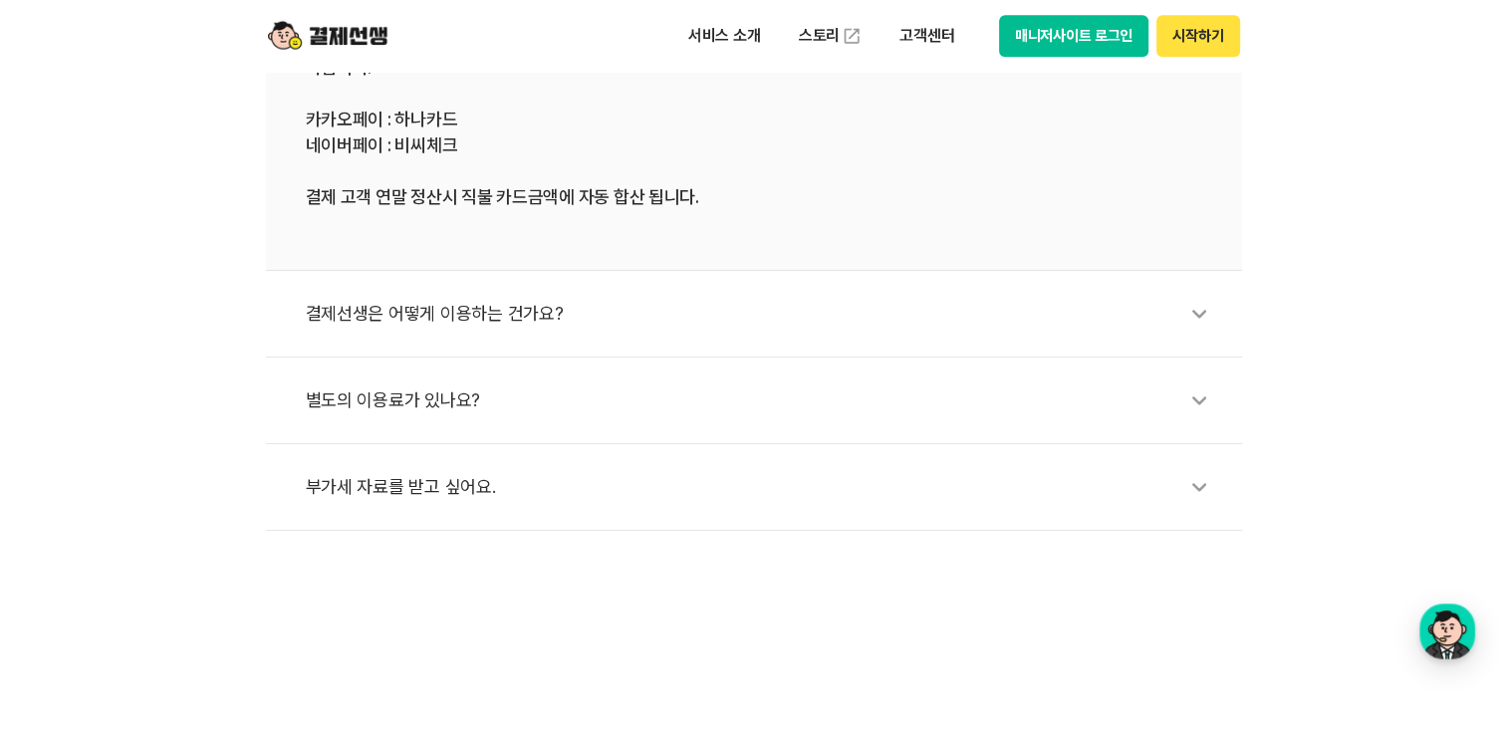
scroll to position [681, 0]
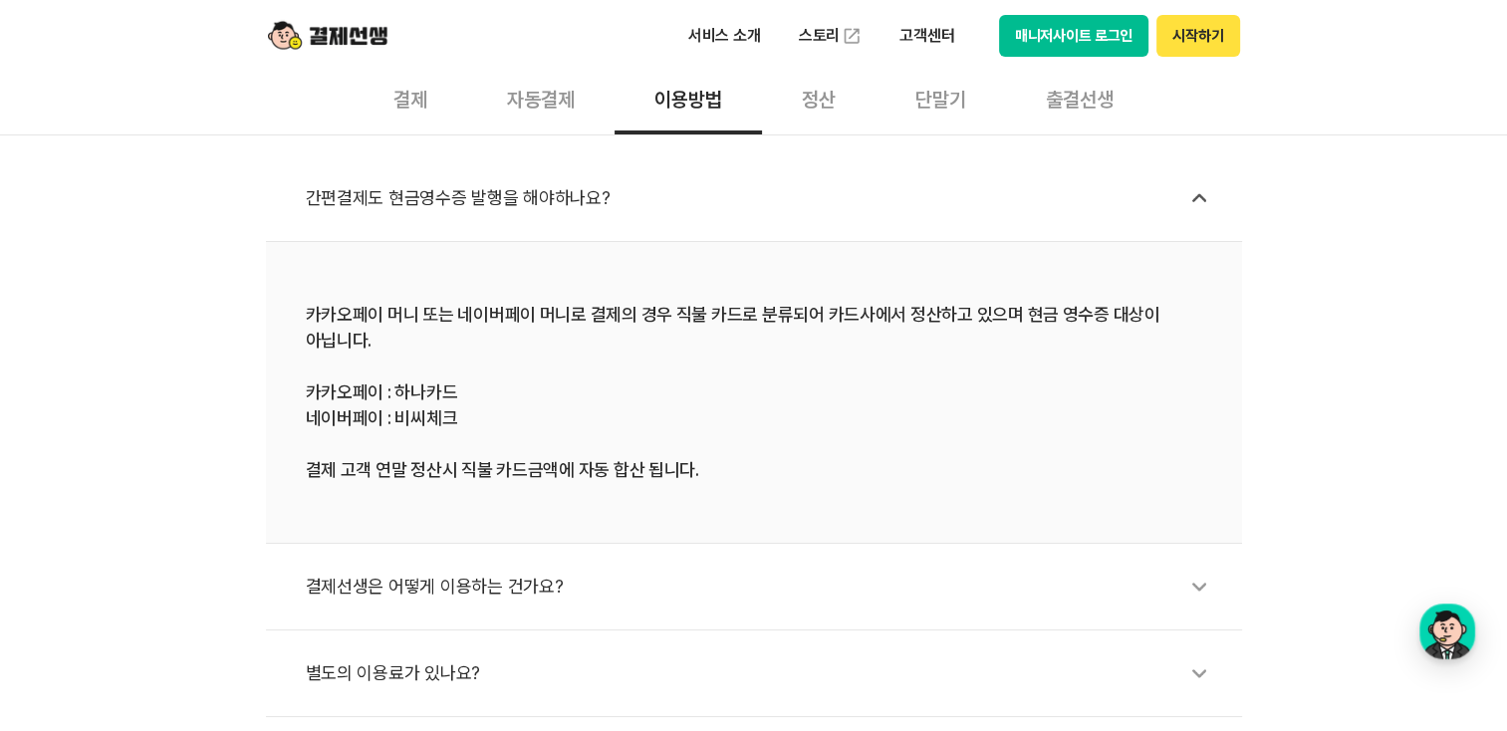
click at [832, 98] on div "정산" at bounding box center [819, 98] width 114 height 74
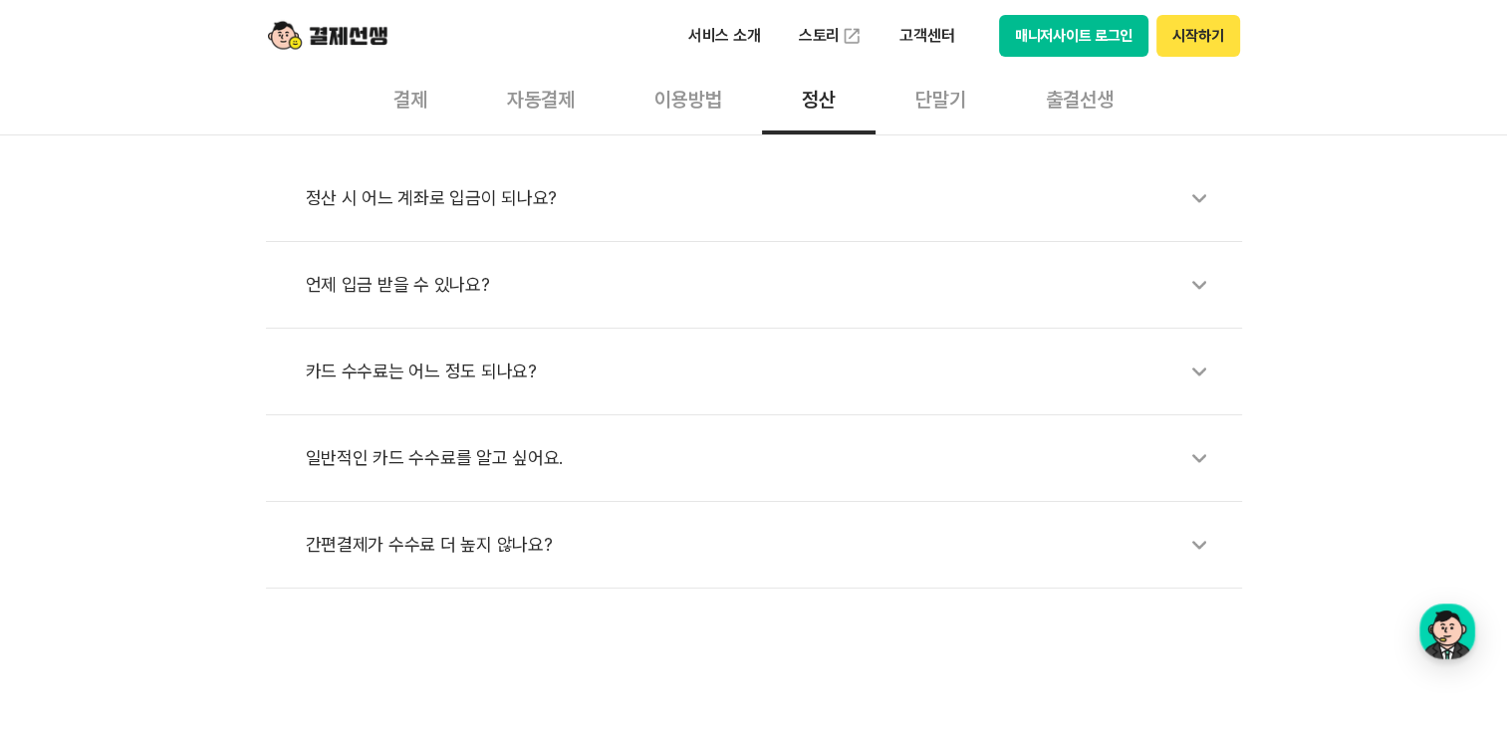
click at [994, 208] on div "정산 시 어느 계좌로 입금이 되나요?" at bounding box center [764, 198] width 917 height 46
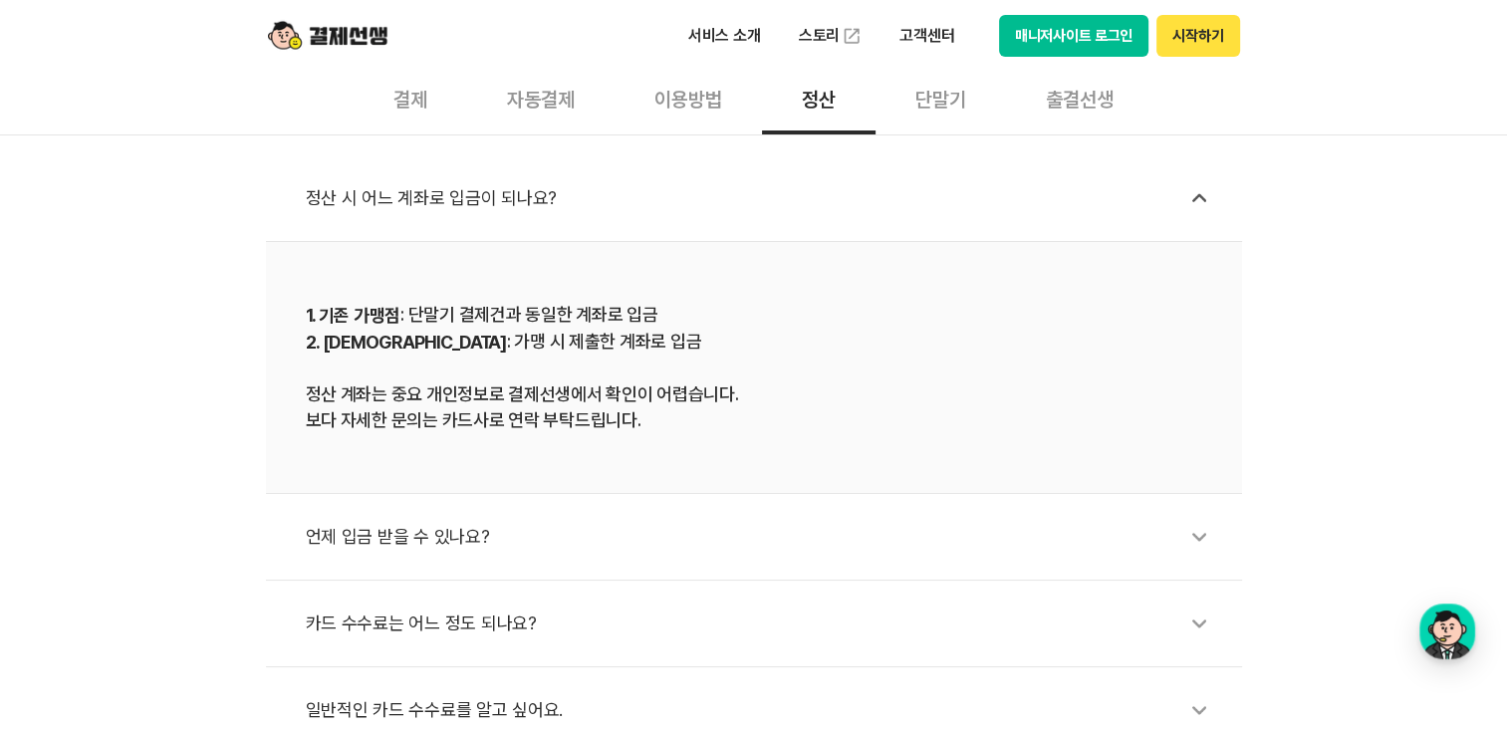
click at [869, 606] on div "카드 수수료는 어느 정도 되나요?" at bounding box center [764, 624] width 917 height 46
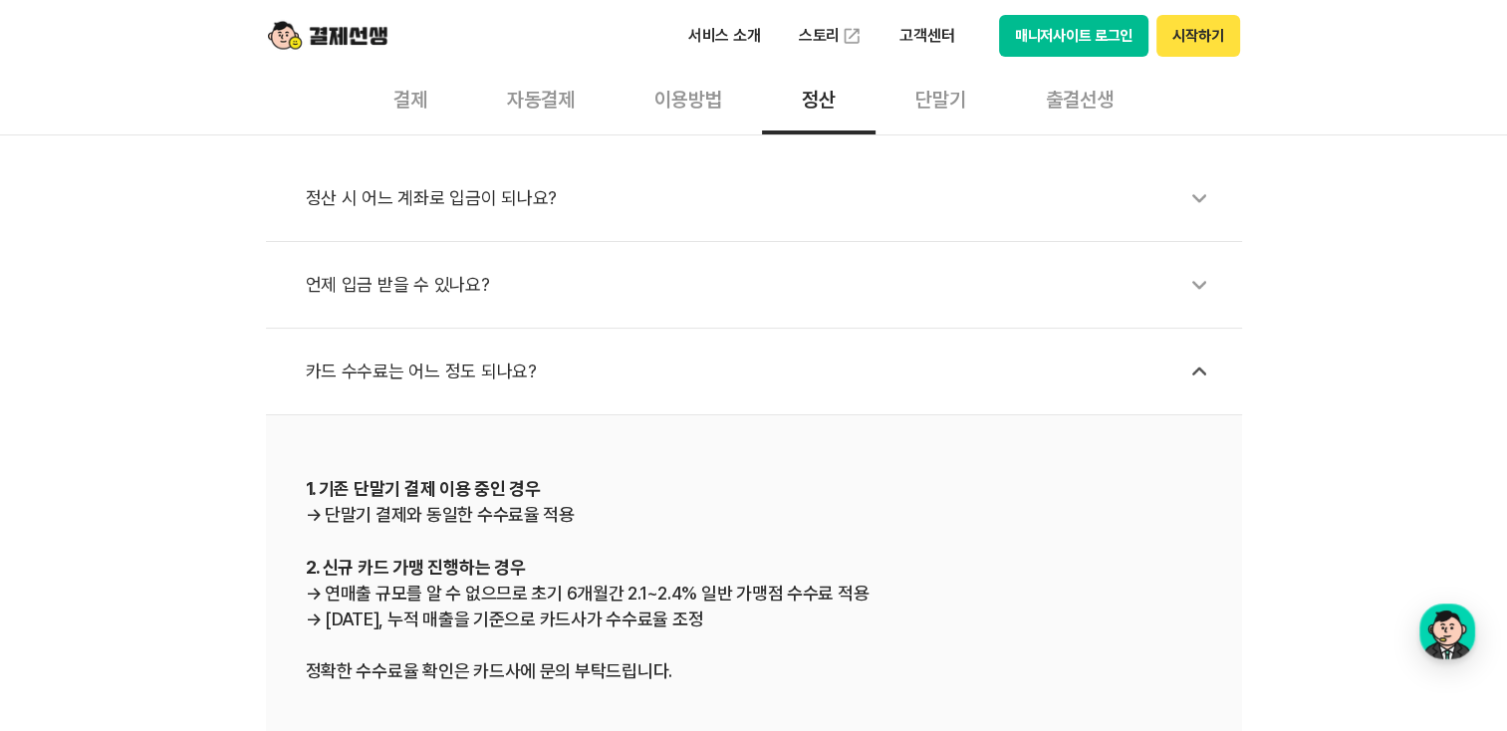
drag, startPoint x: 1504, startPoint y: 171, endPoint x: 1510, endPoint y: 218, distance: 47.2
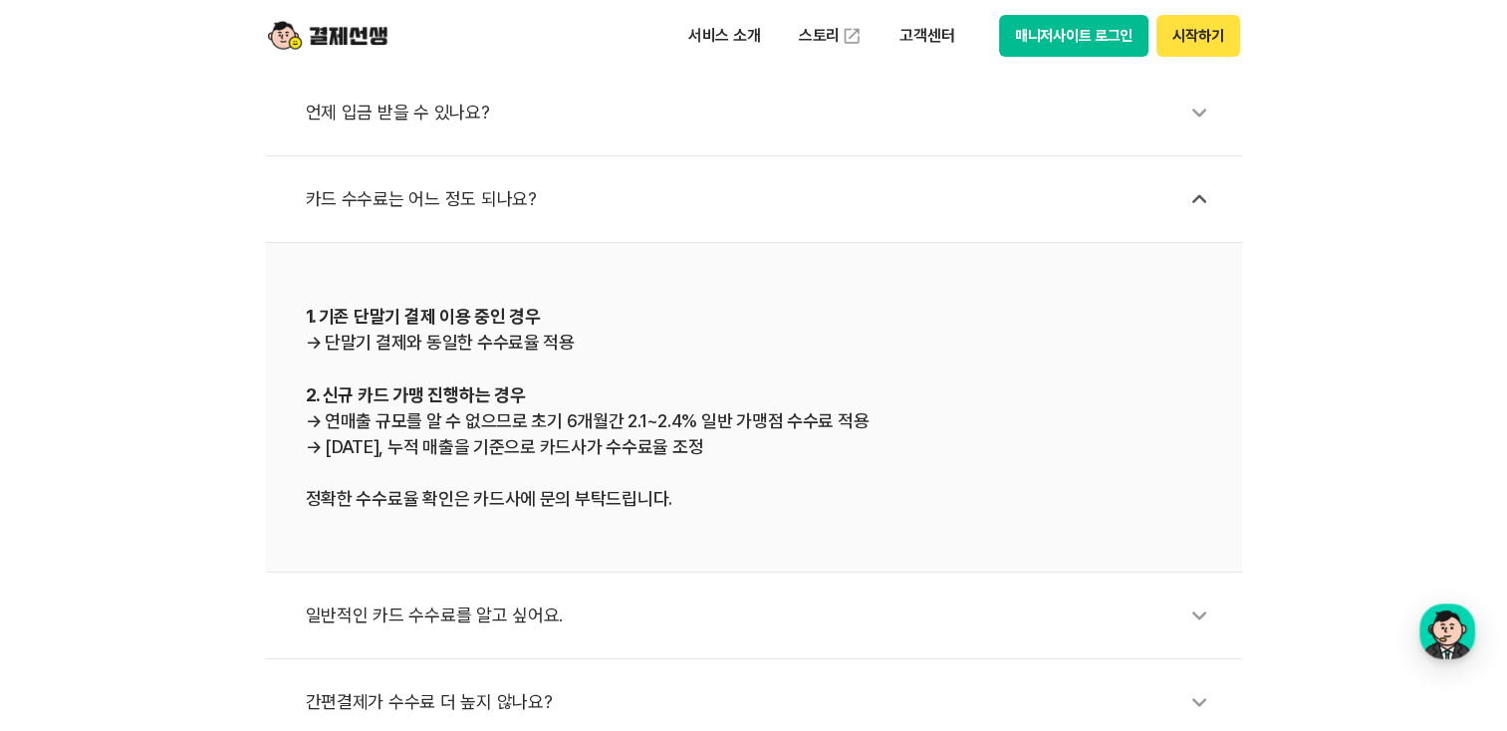
scroll to position [1072, 0]
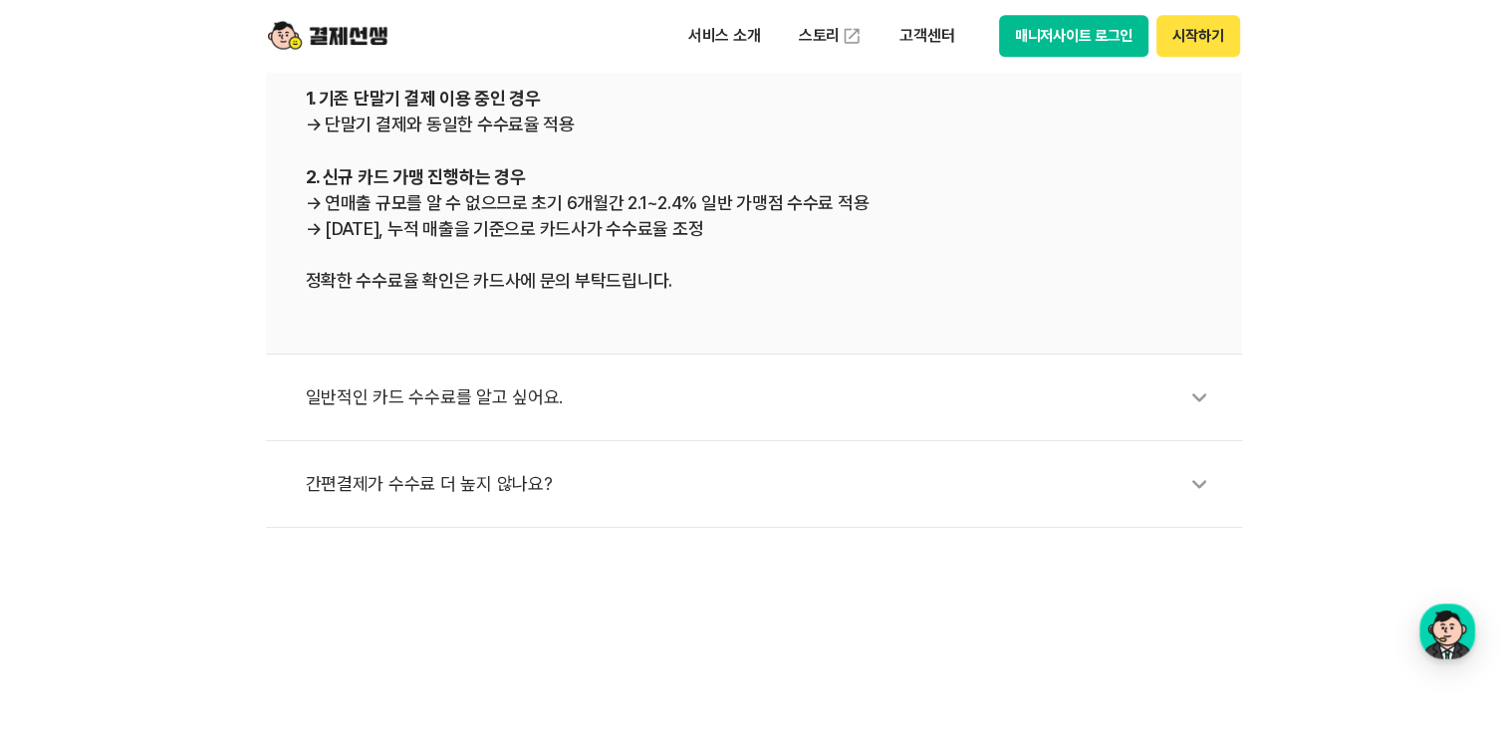
click at [1159, 408] on div "일반적인 카드 수수료를 알고 싶어요." at bounding box center [764, 398] width 917 height 46
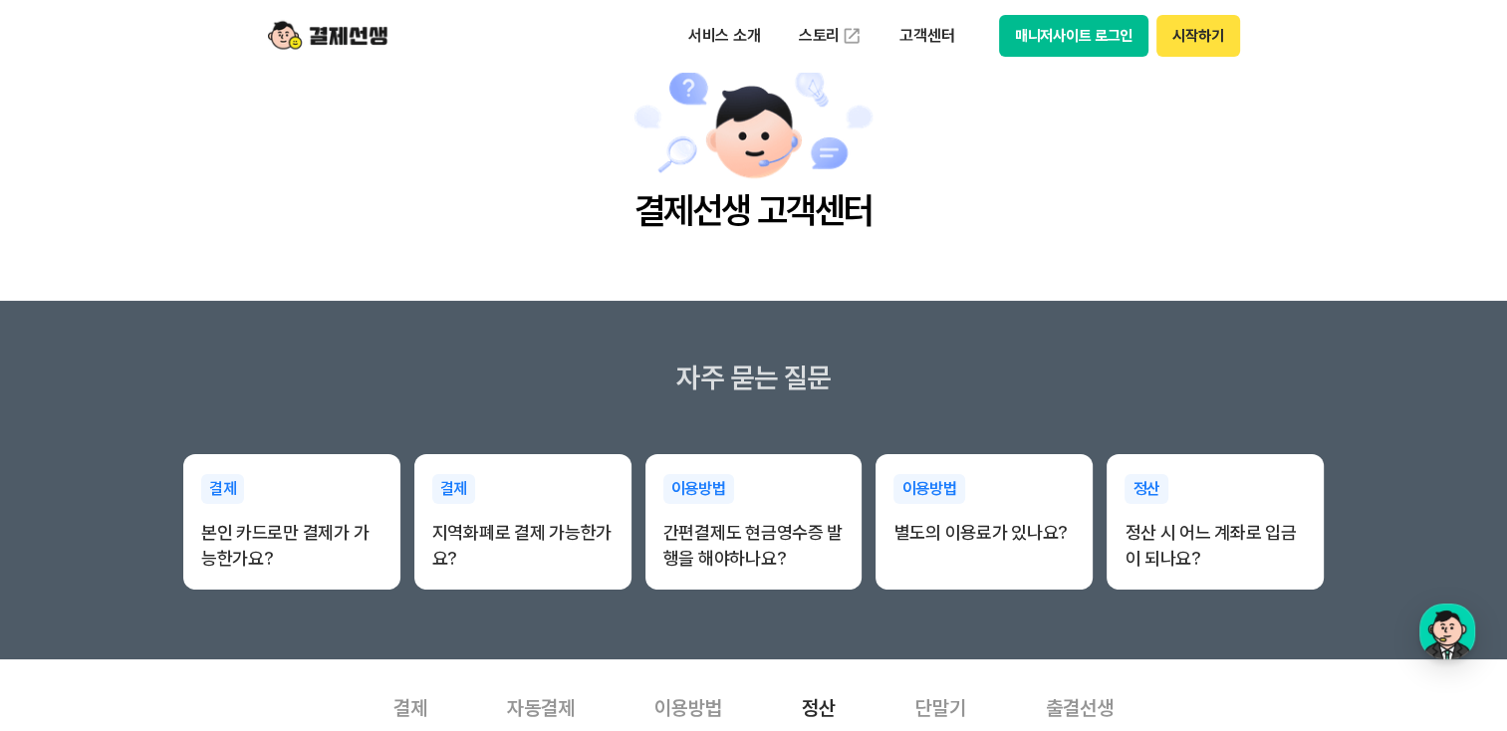
scroll to position [0, 0]
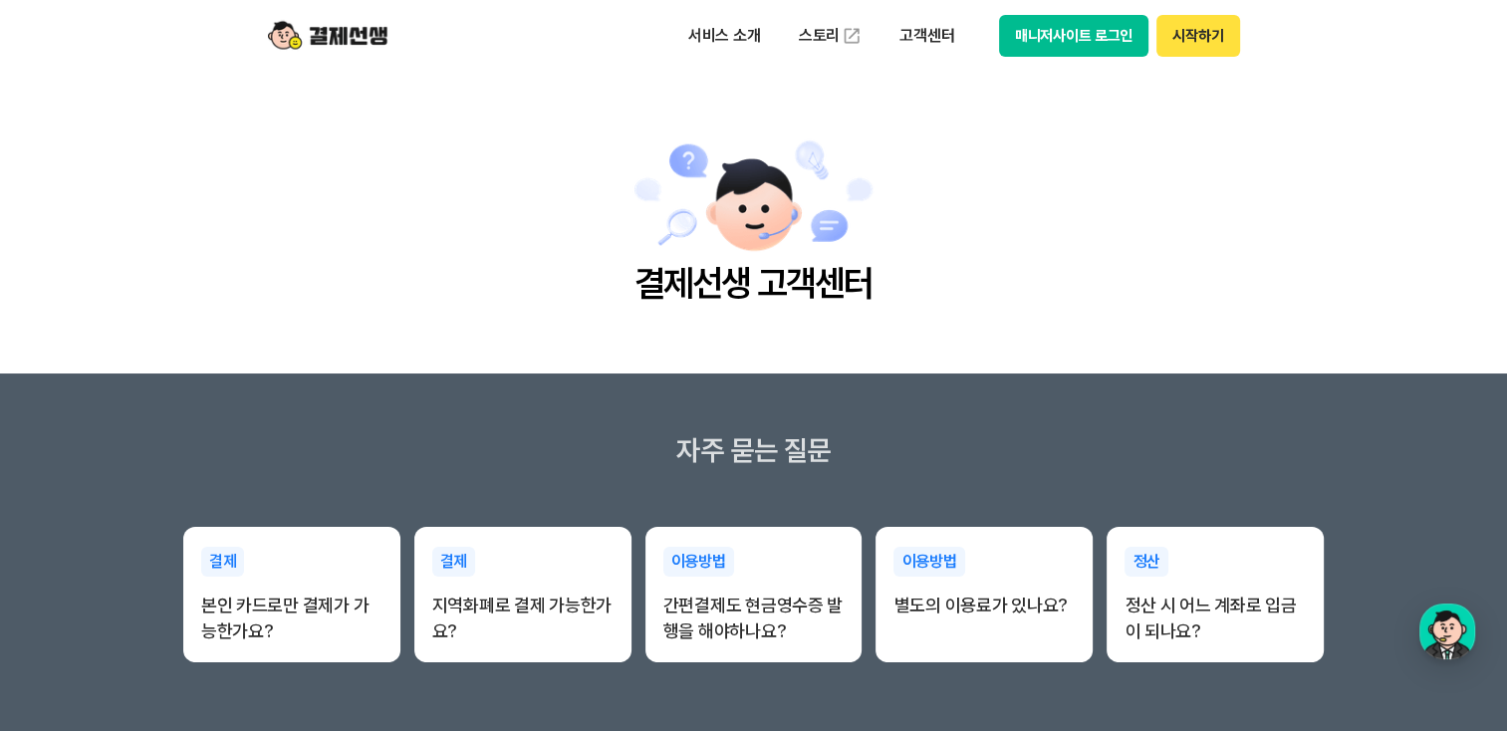
click at [289, 52] on img at bounding box center [328, 36] width 120 height 38
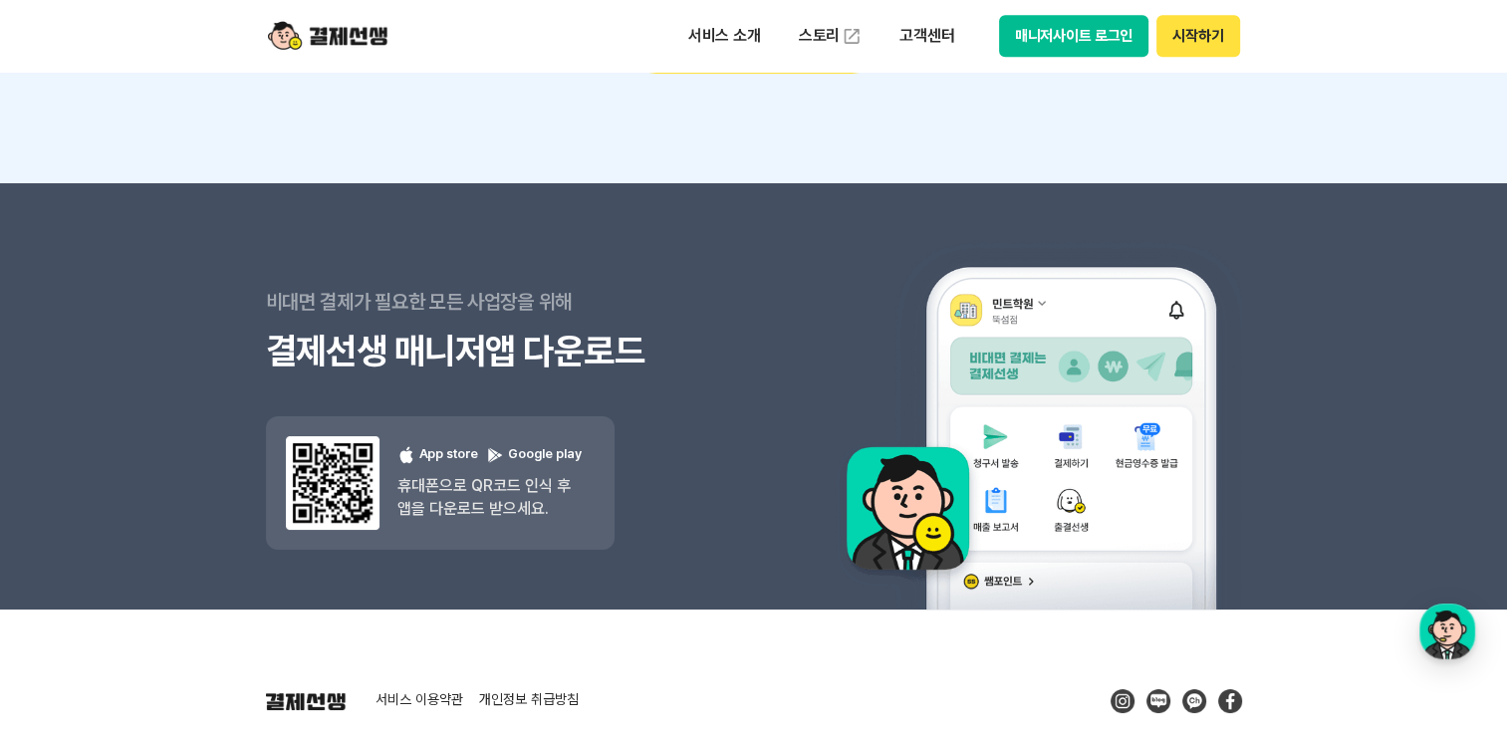
scroll to position [17982, 0]
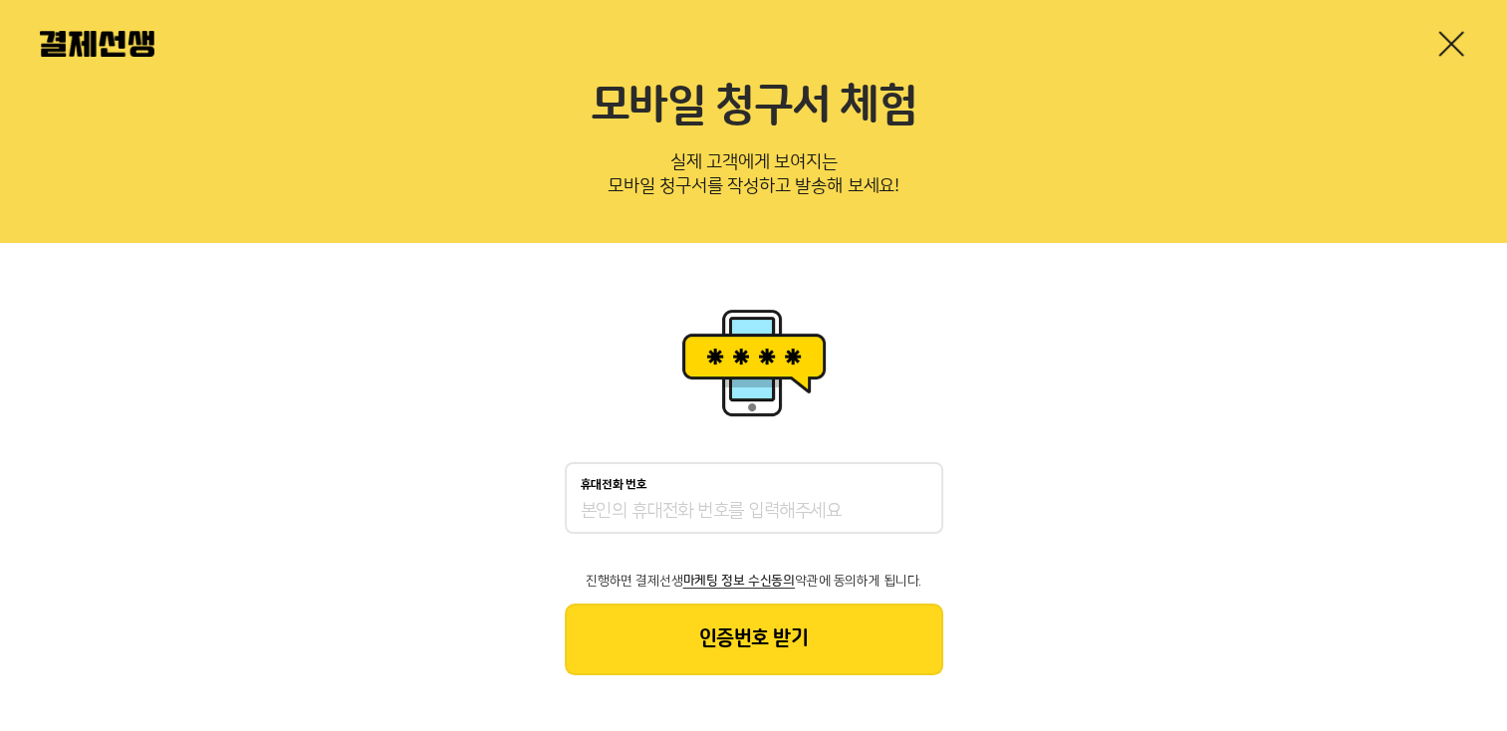
scroll to position [43, 0]
